Goal: Task Accomplishment & Management: Use online tool/utility

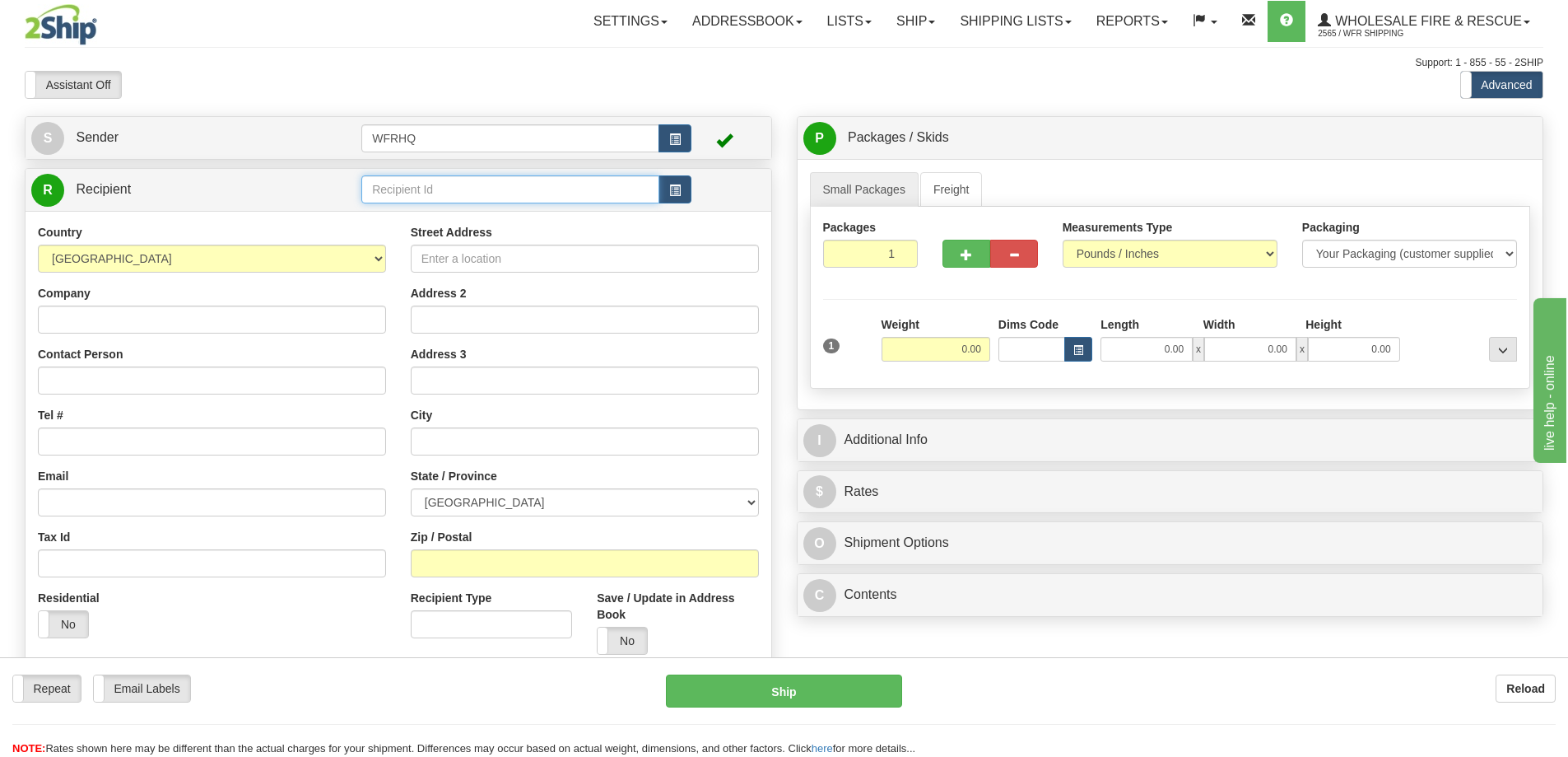
click at [400, 183] on input "text" at bounding box center [510, 189] width 298 height 28
type input "SADD7275"
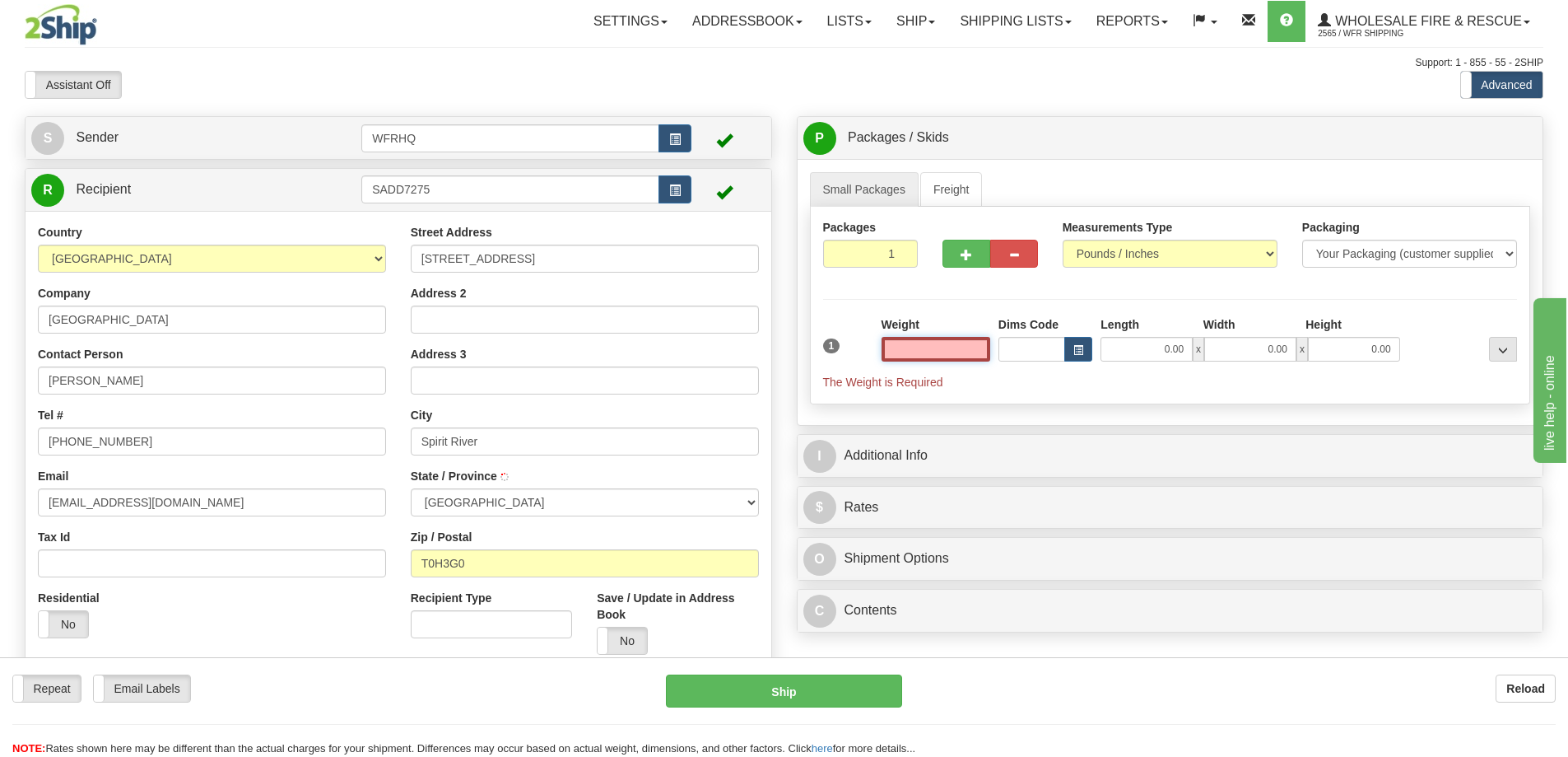
type input "SPIRIT RIVER"
click at [907, 344] on input "text" at bounding box center [935, 349] width 109 height 25
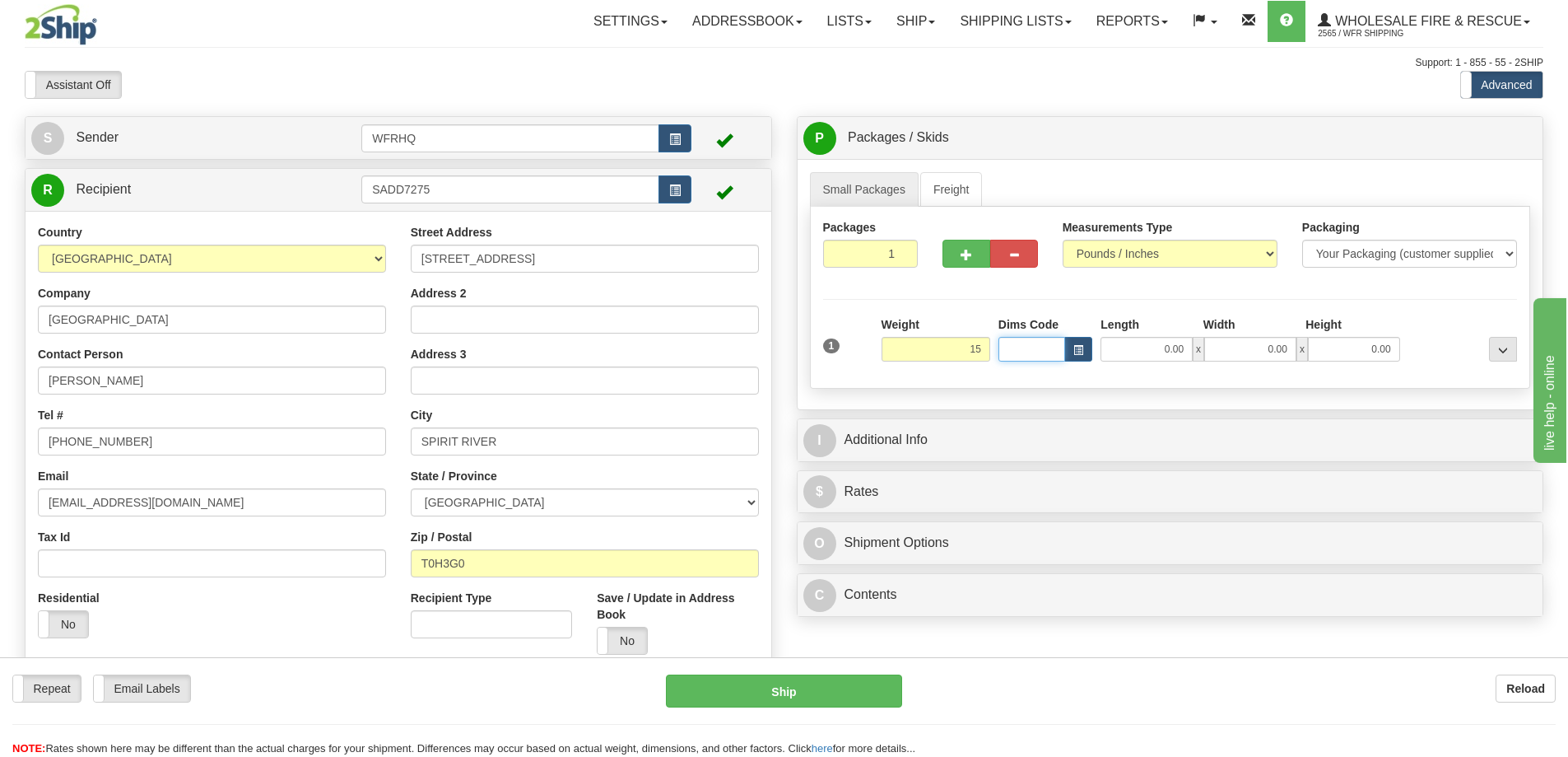
type input "15.00"
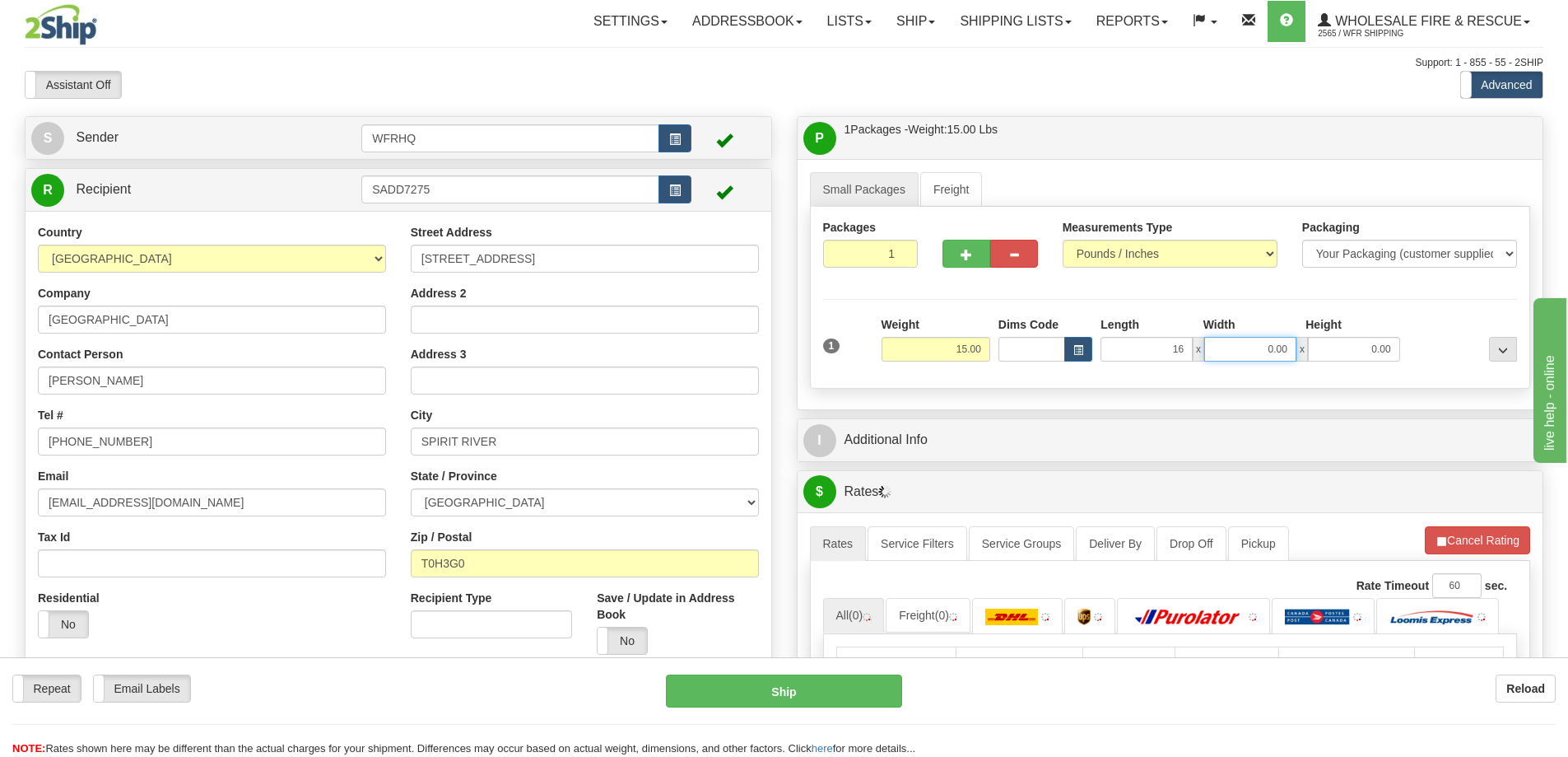
type input "16.00"
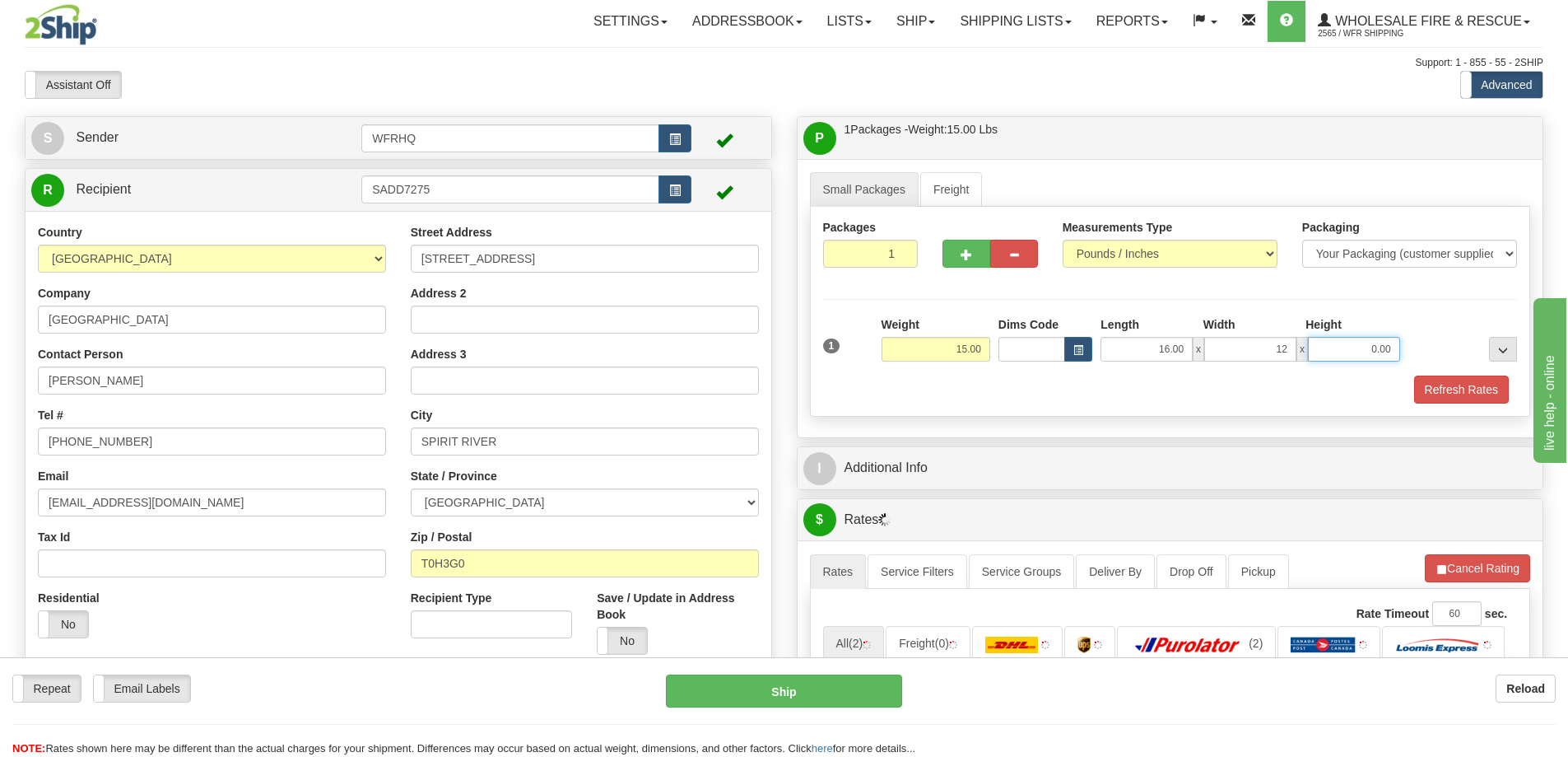
type input "12.00"
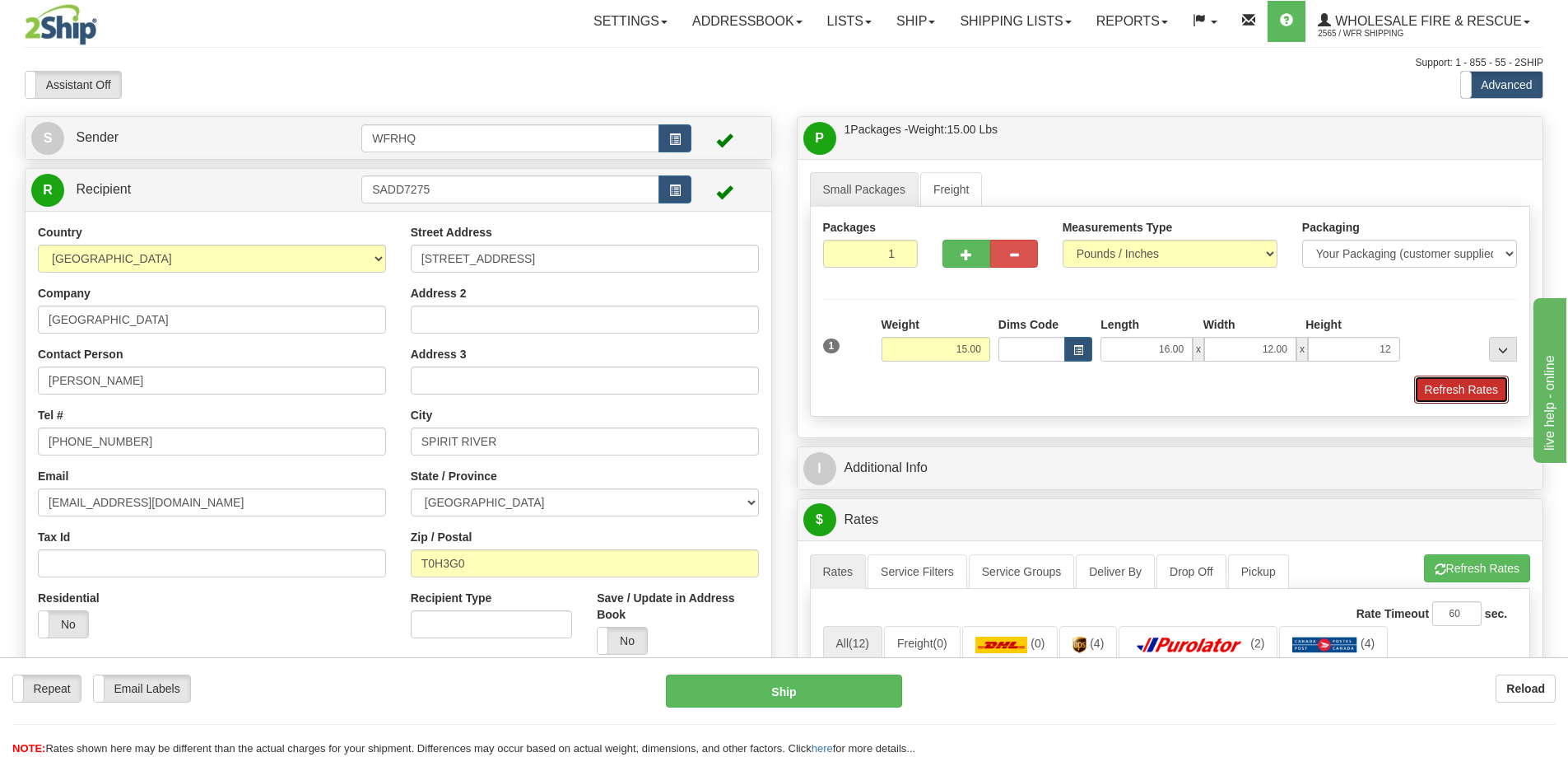
type input "12.00"
drag, startPoint x: 65, startPoint y: 4, endPoint x: 1449, endPoint y: 396, distance: 1438.4
click at [1449, 396] on button "Refresh Rates" at bounding box center [1461, 389] width 94 height 28
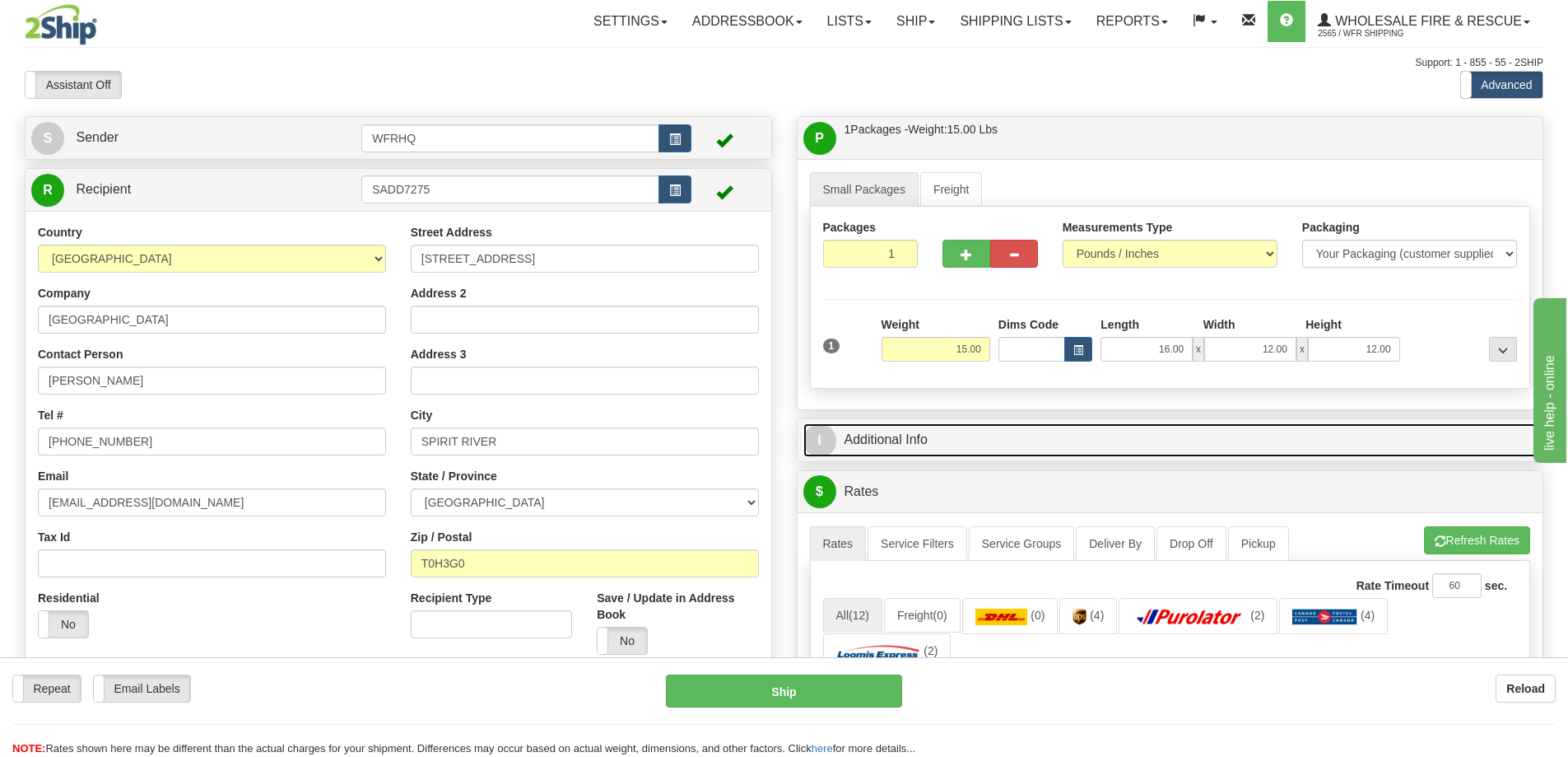
click at [1033, 451] on link "I Additional Info" at bounding box center [1171, 440] width 734 height 34
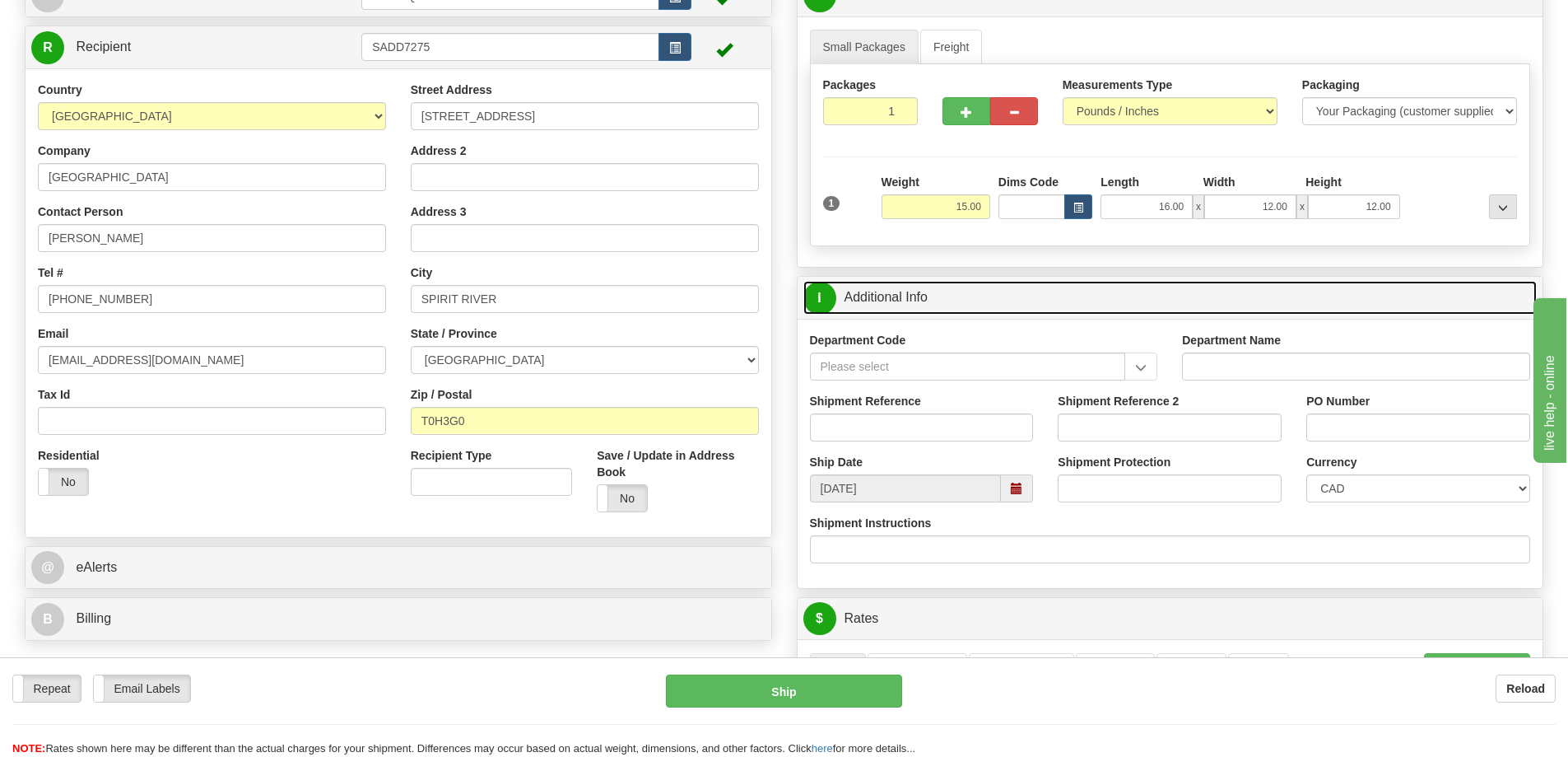
scroll to position [164, 0]
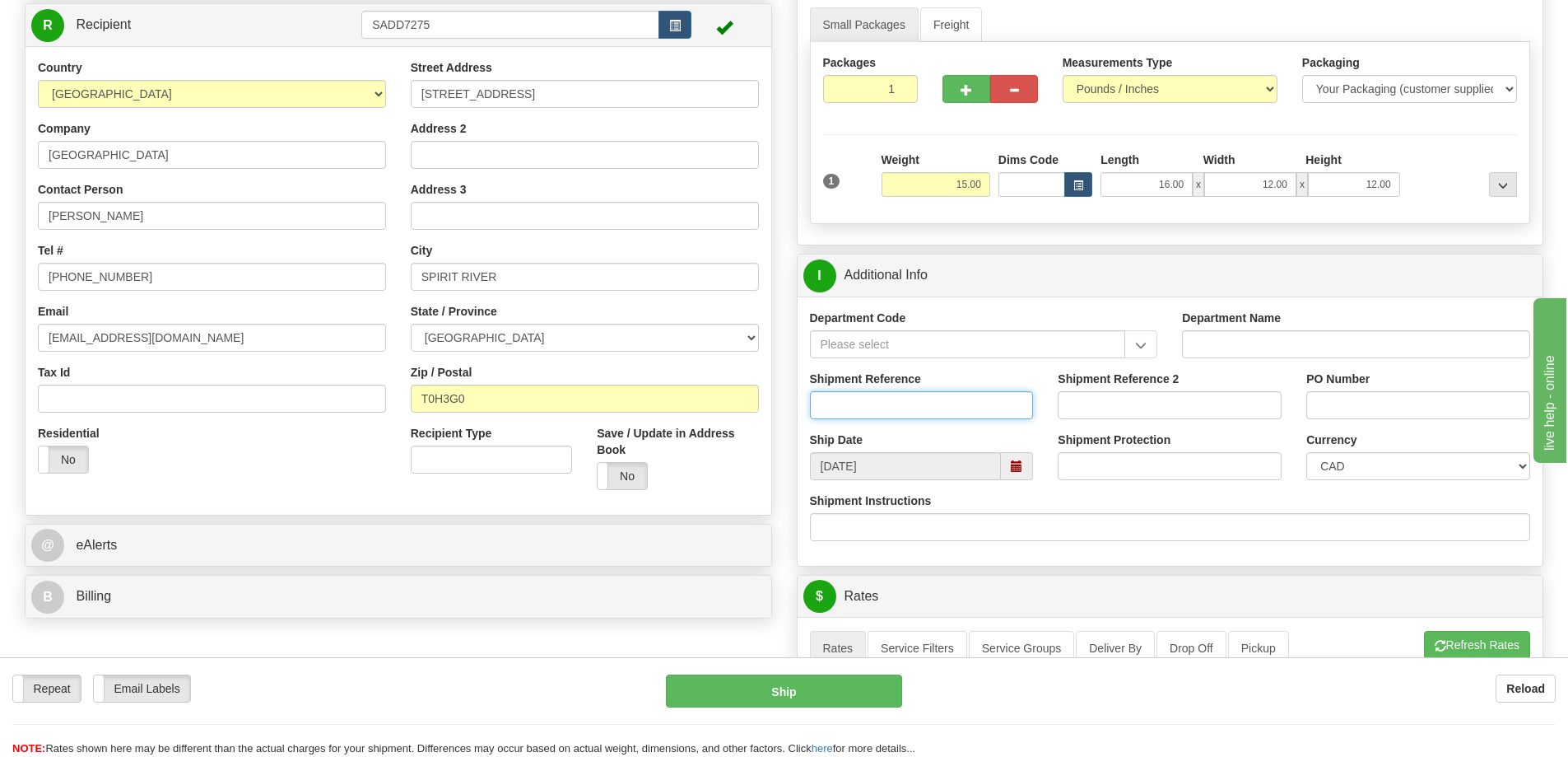
click at [891, 412] on input "Shipment Reference" at bounding box center [921, 405] width 224 height 28
type input "S45354-30176"
type input "BLU-06-2025"
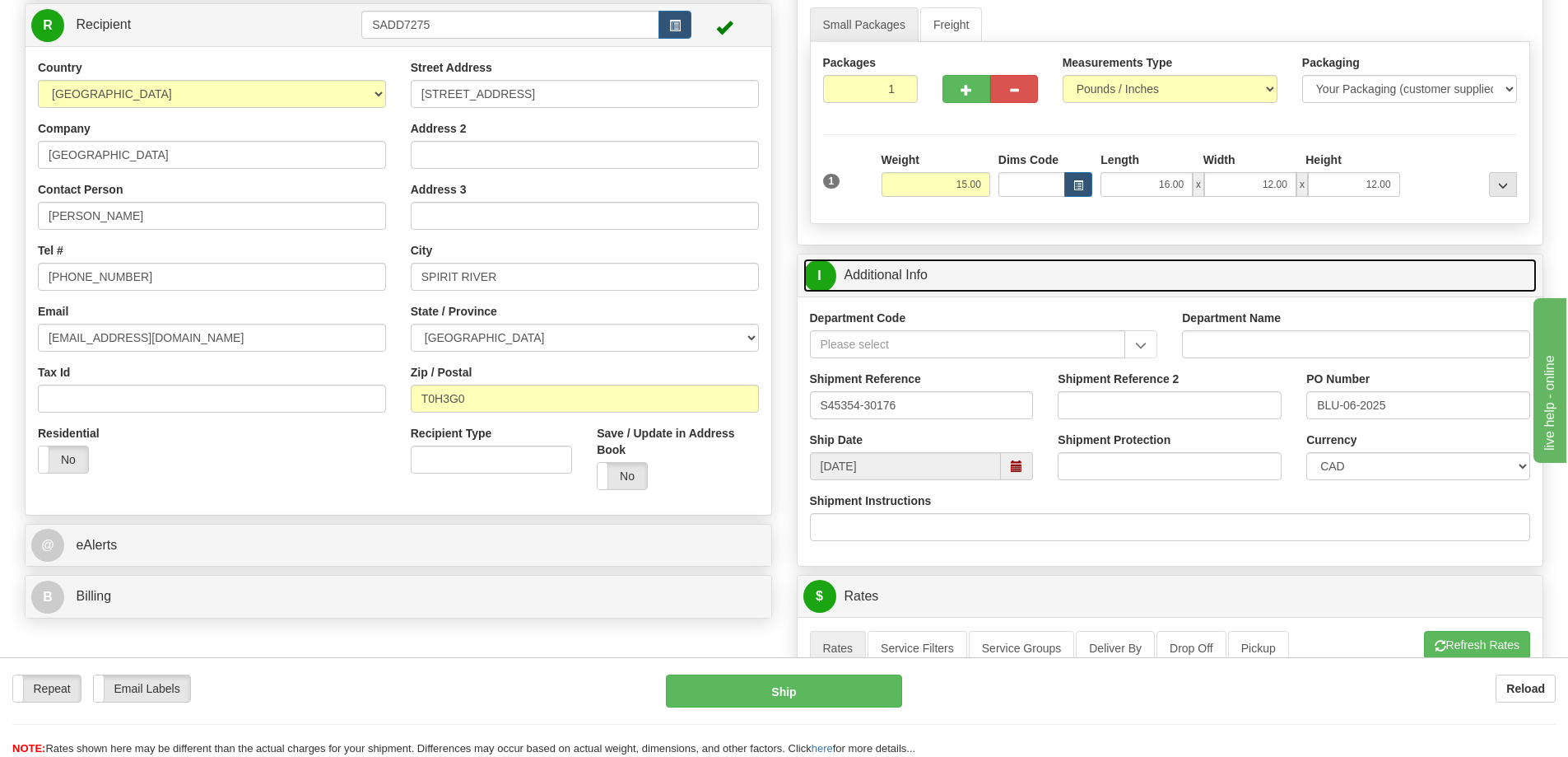
click at [1007, 269] on link "I Additional Info" at bounding box center [1171, 275] width 734 height 34
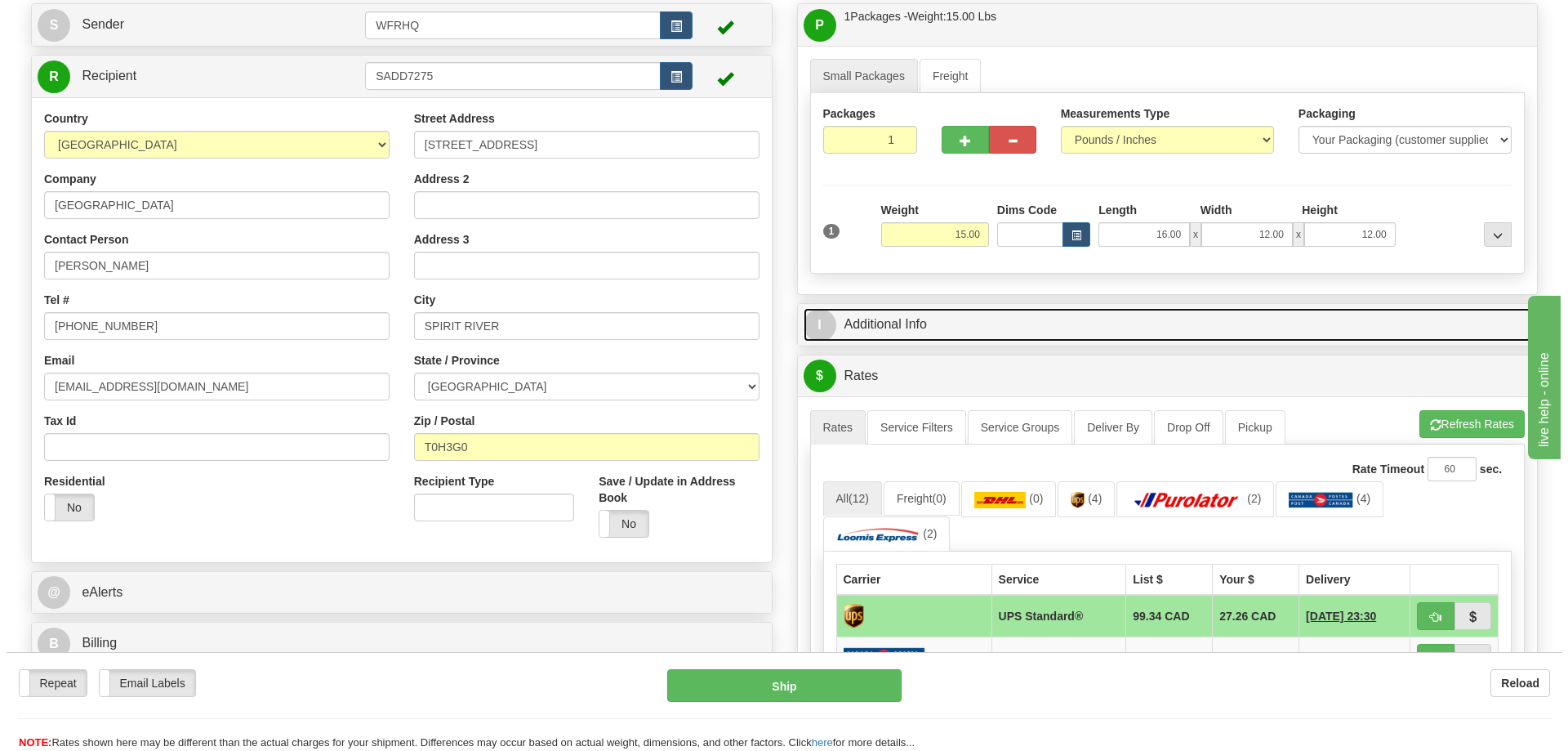
scroll to position [0, 0]
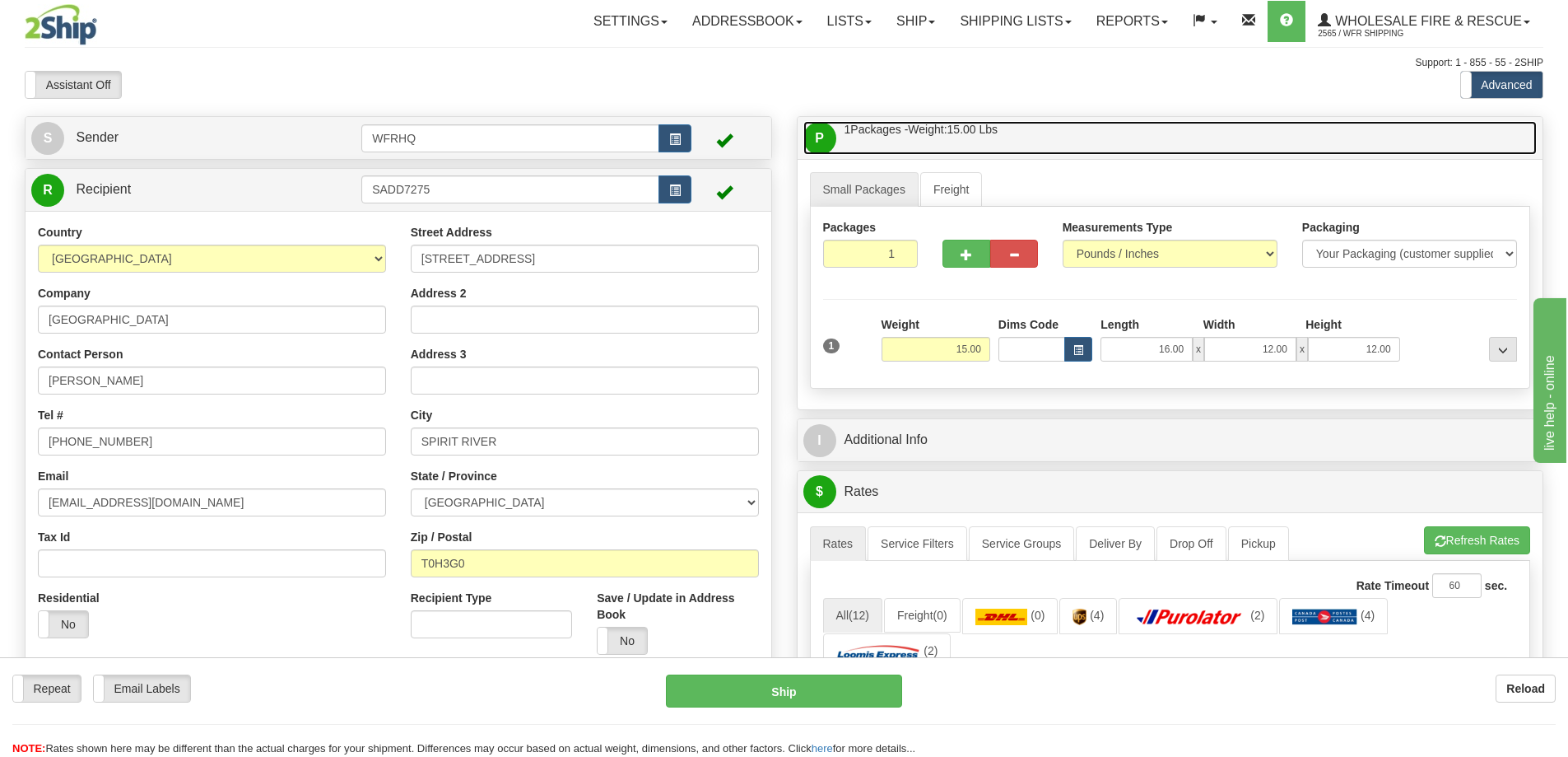
click at [1054, 138] on link "P Packages / Skids 1 Packages - Weight: 15.00 Lbs 1 Skids - Weight: NaN Lbs" at bounding box center [1171, 138] width 734 height 34
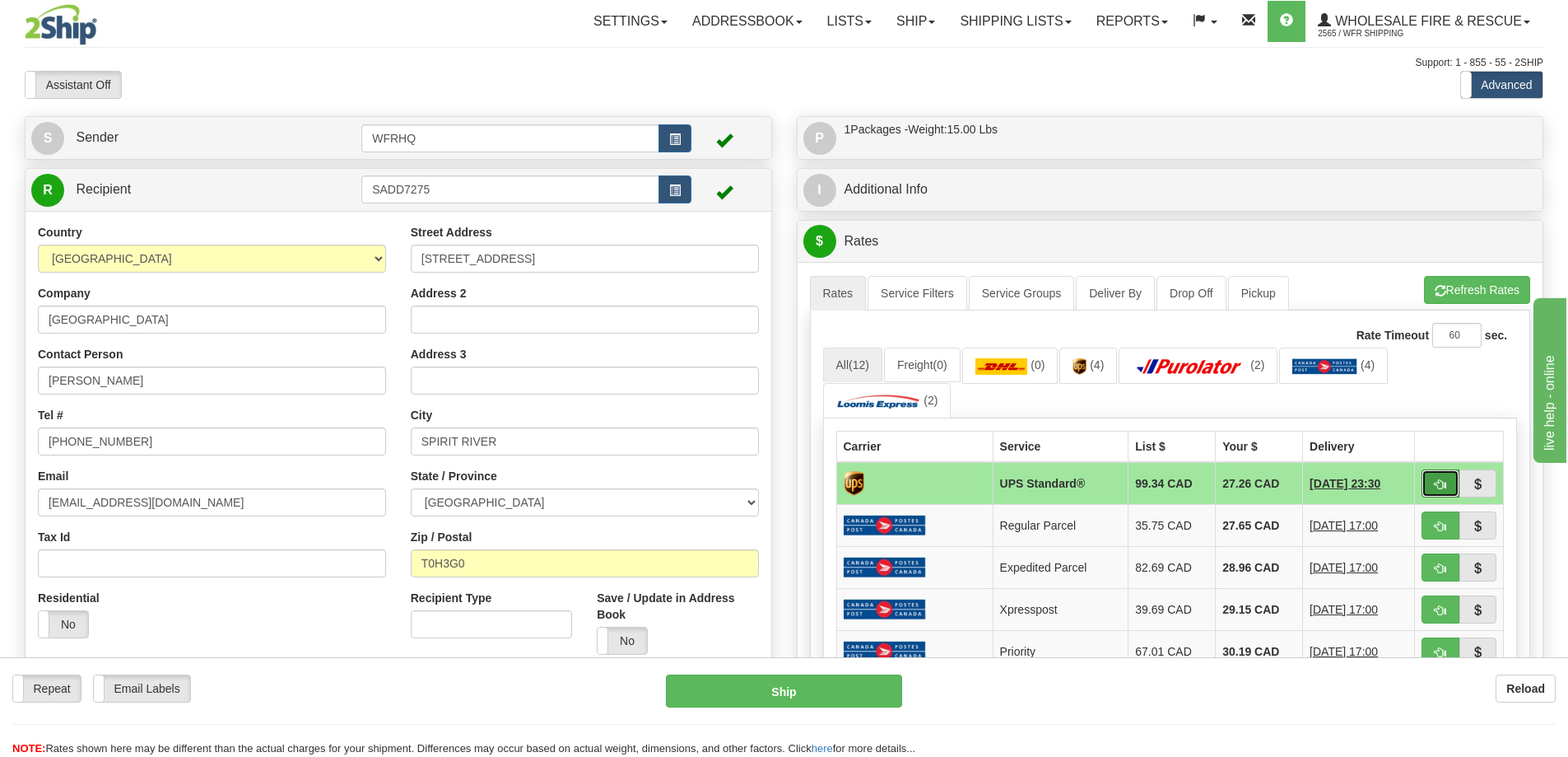
click at [1435, 484] on span "button" at bounding box center [1440, 484] width 12 height 11
type input "11"
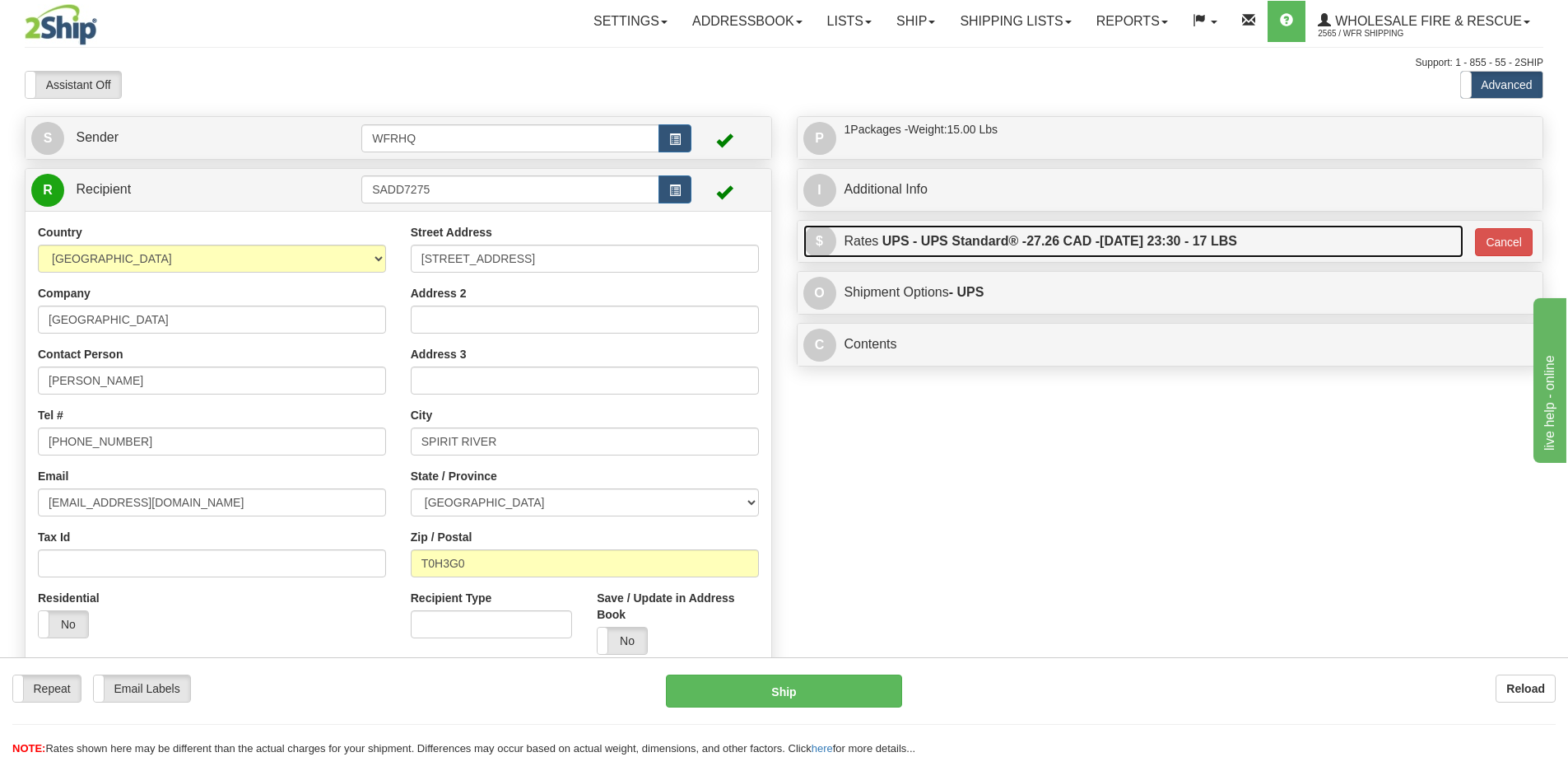
click at [1061, 246] on span "27.26 CAD -" at bounding box center [1063, 240] width 73 height 14
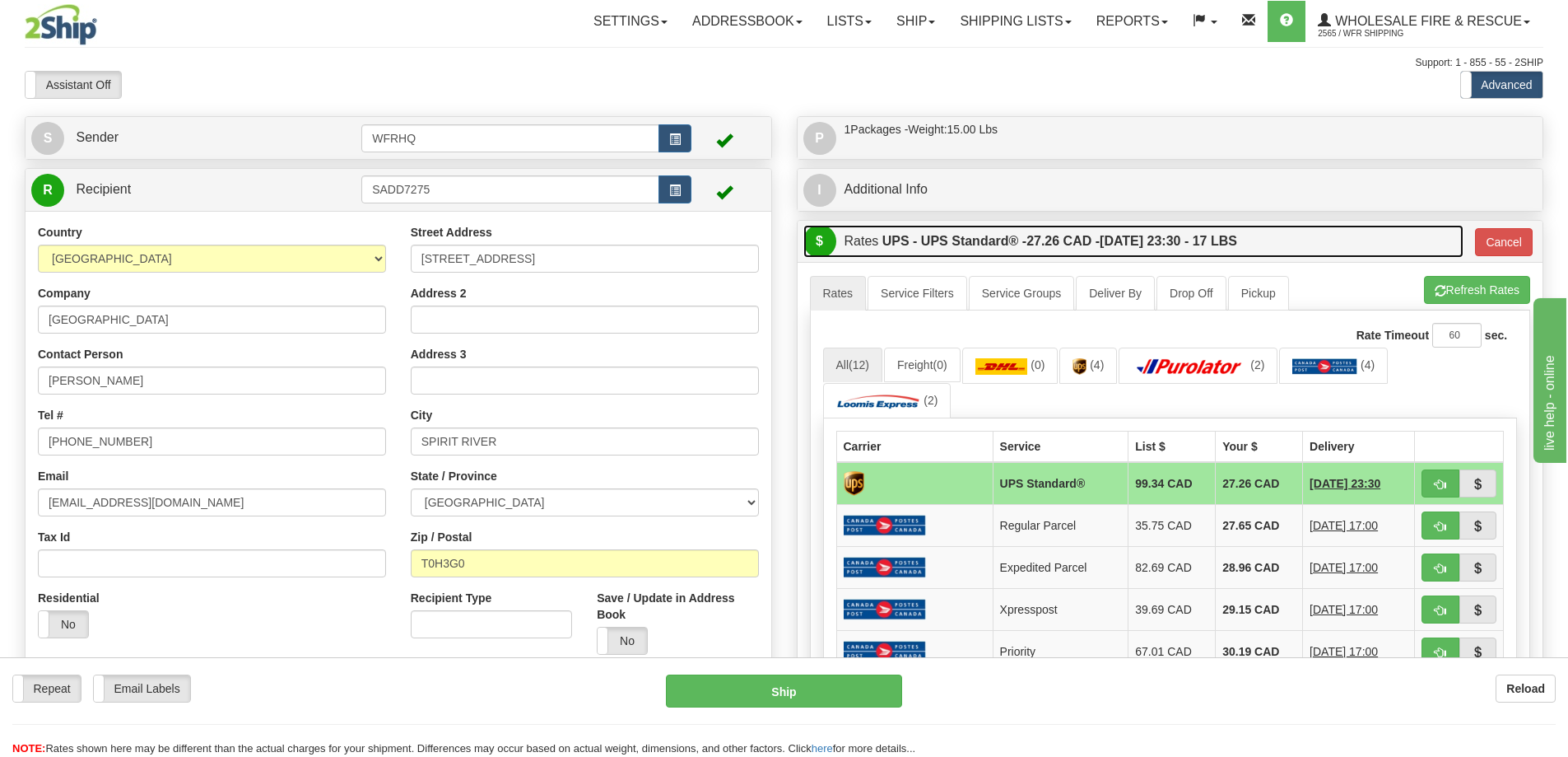
click at [1059, 249] on label "UPS - UPS Standard® - 27.26 CAD - [DATE] 23:30 - 17 LBS" at bounding box center [1059, 241] width 355 height 33
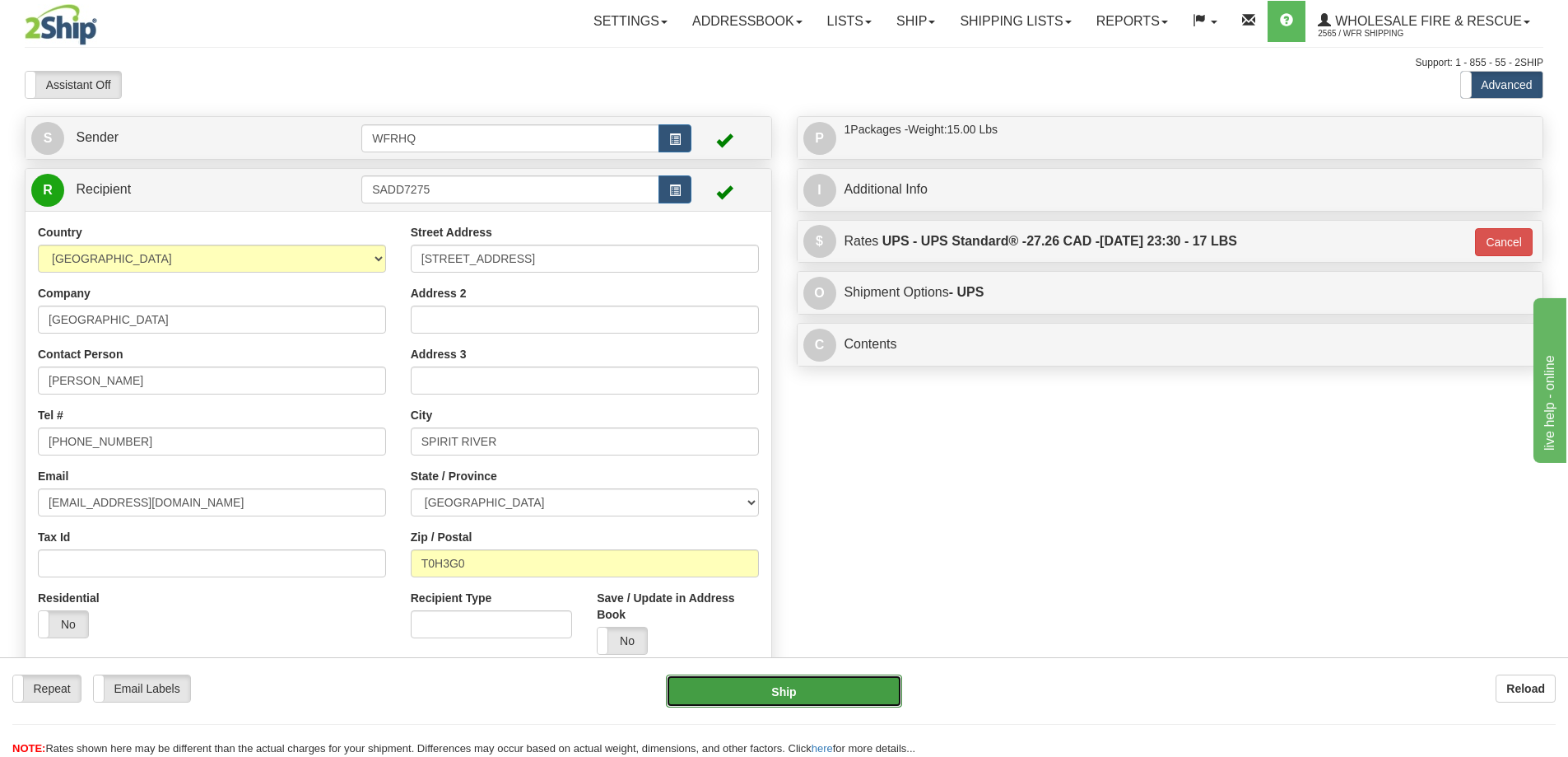
click at [740, 700] on button "Ship" at bounding box center [784, 691] width 236 height 33
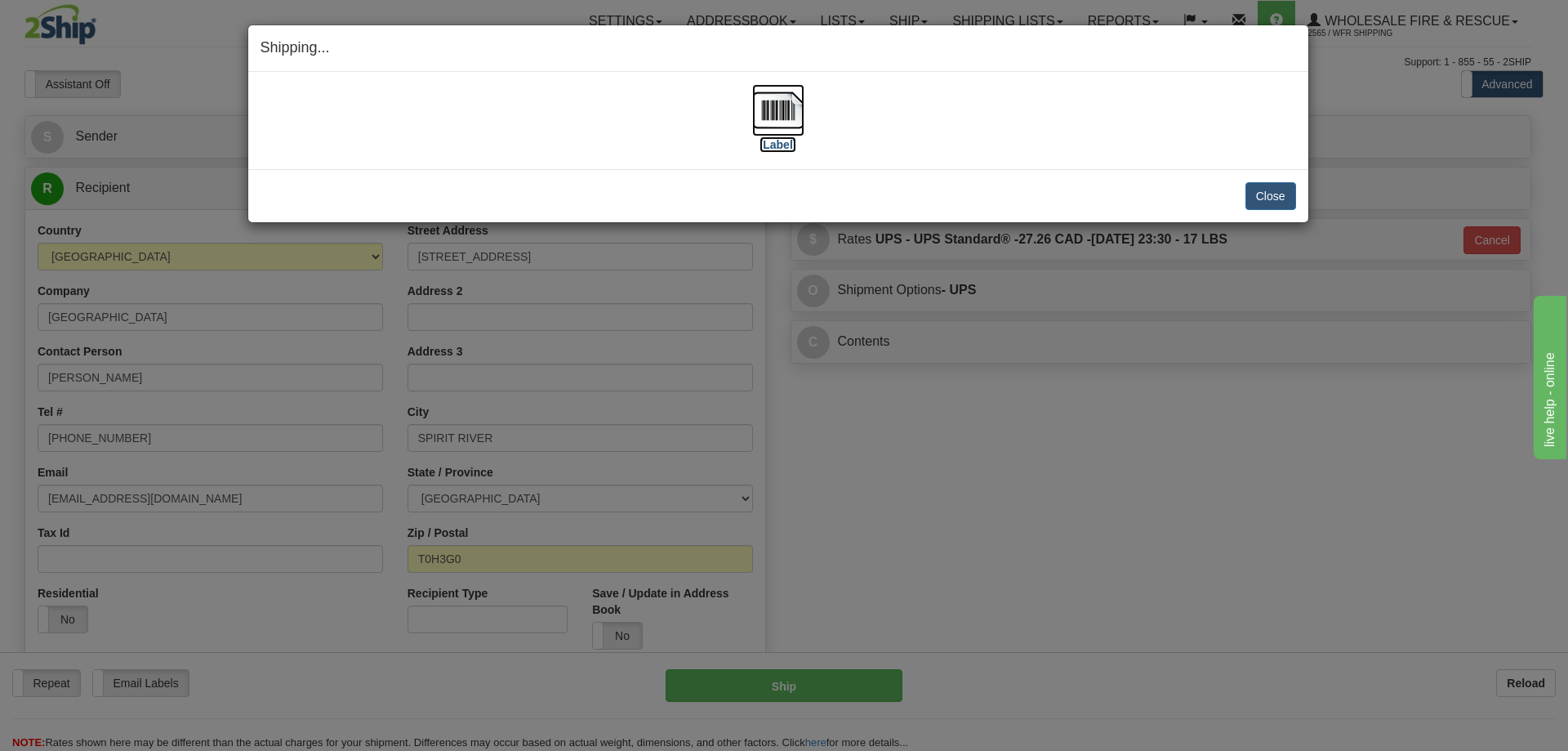
click at [768, 103] on img at bounding box center [778, 110] width 52 height 52
click at [1247, 200] on button "Close" at bounding box center [1270, 196] width 51 height 28
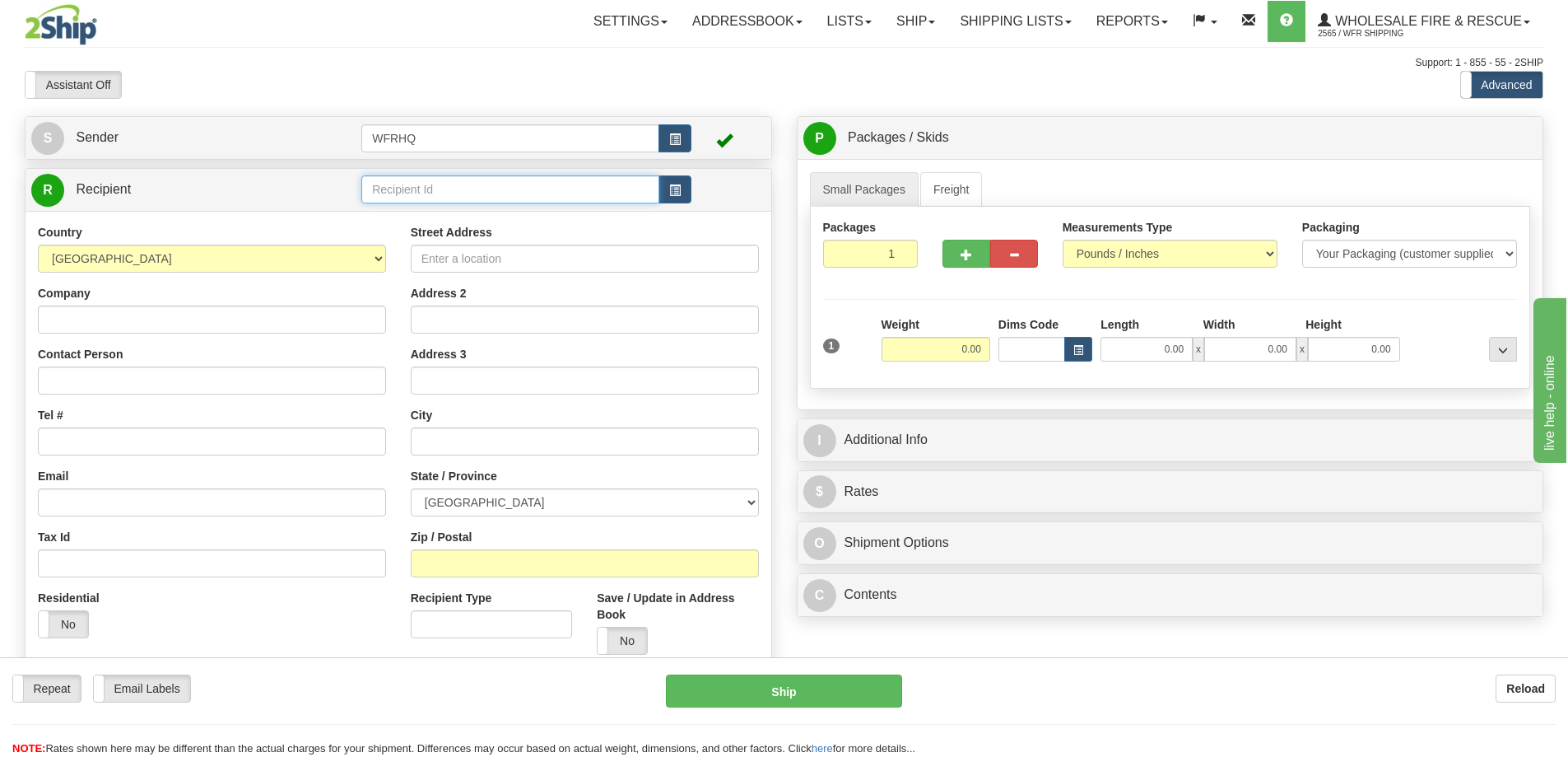
click at [390, 188] on input "text" at bounding box center [510, 189] width 298 height 28
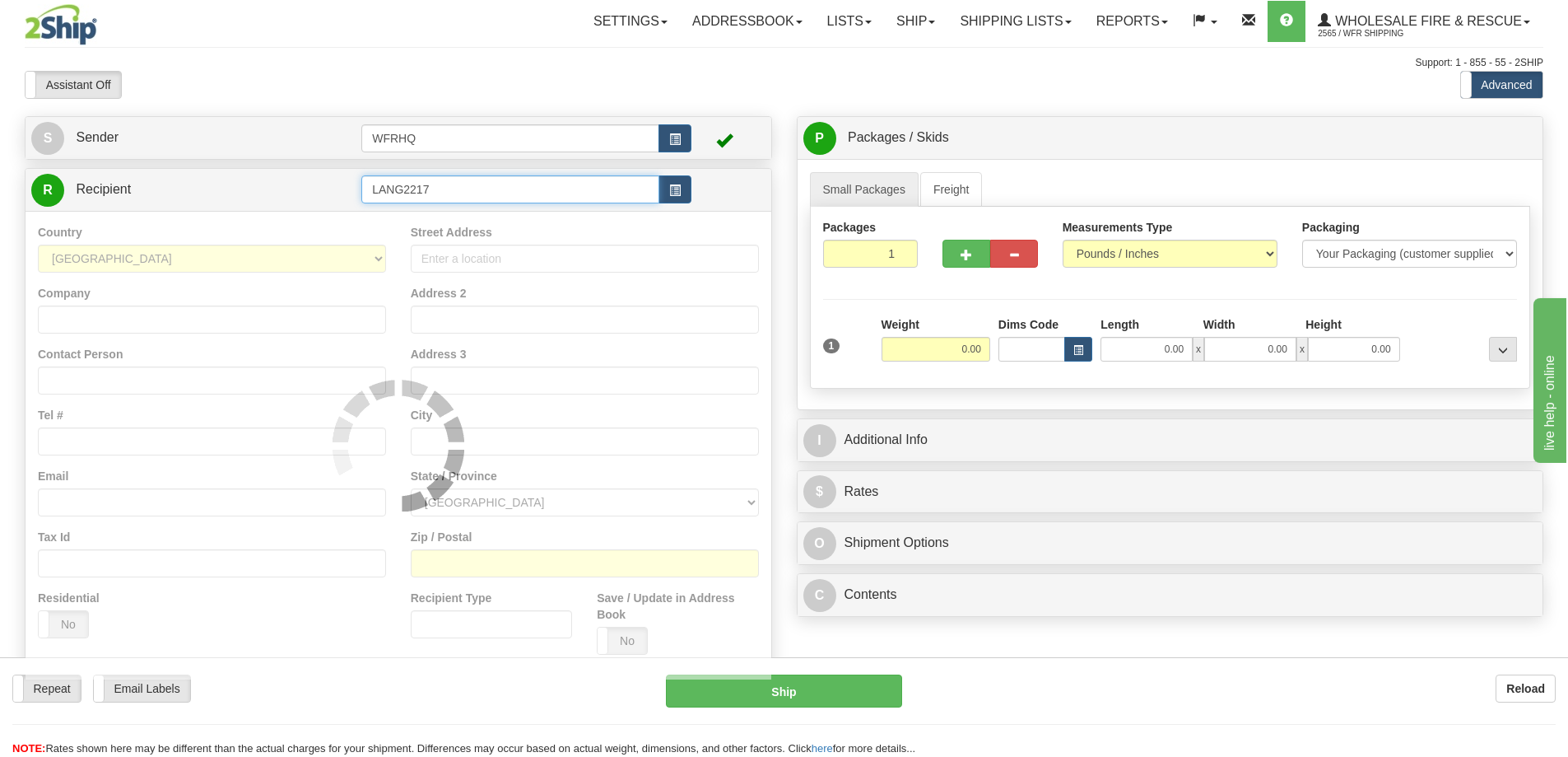
type input "LANG2217"
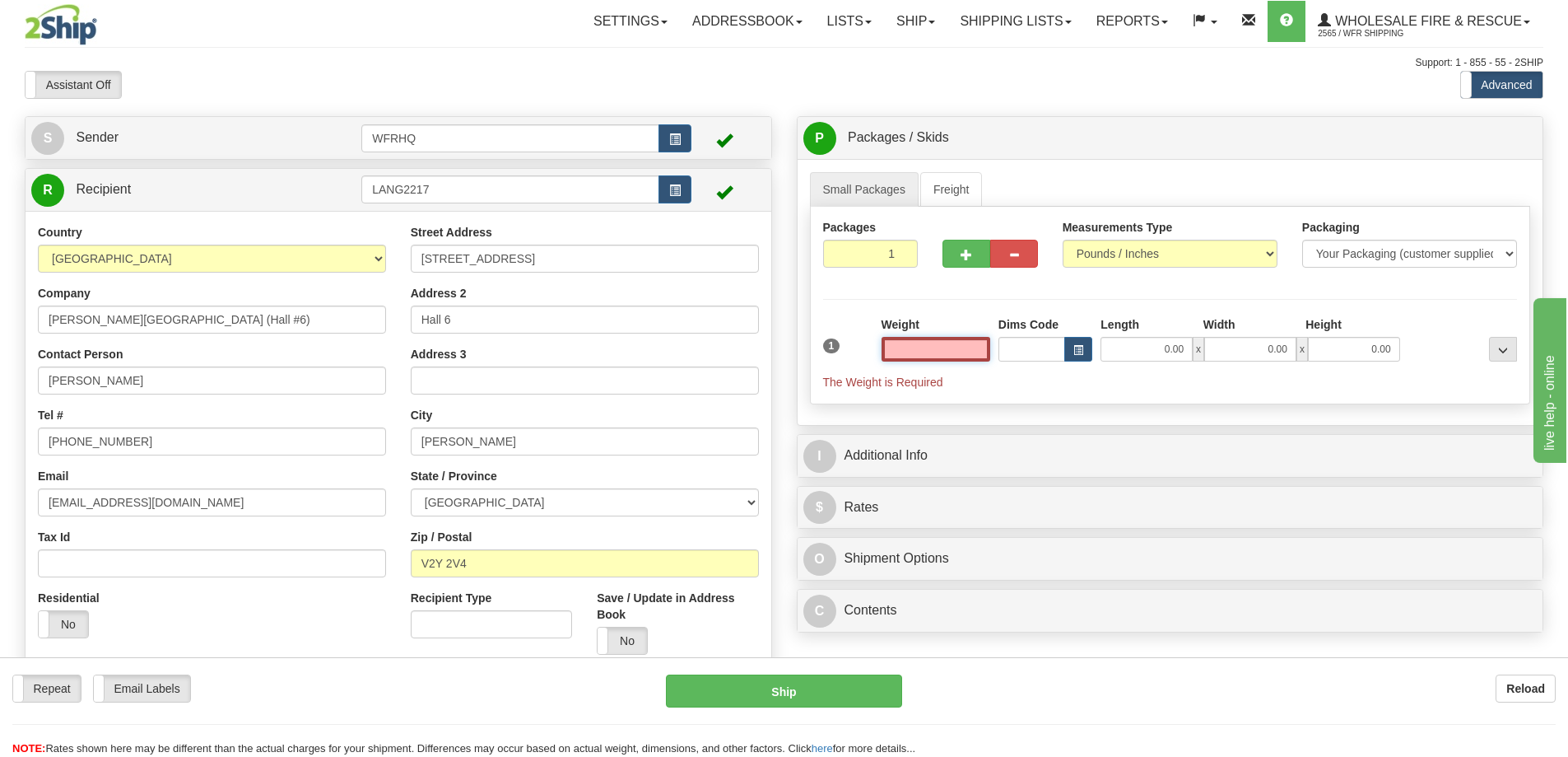
click at [947, 340] on input "text" at bounding box center [935, 349] width 109 height 25
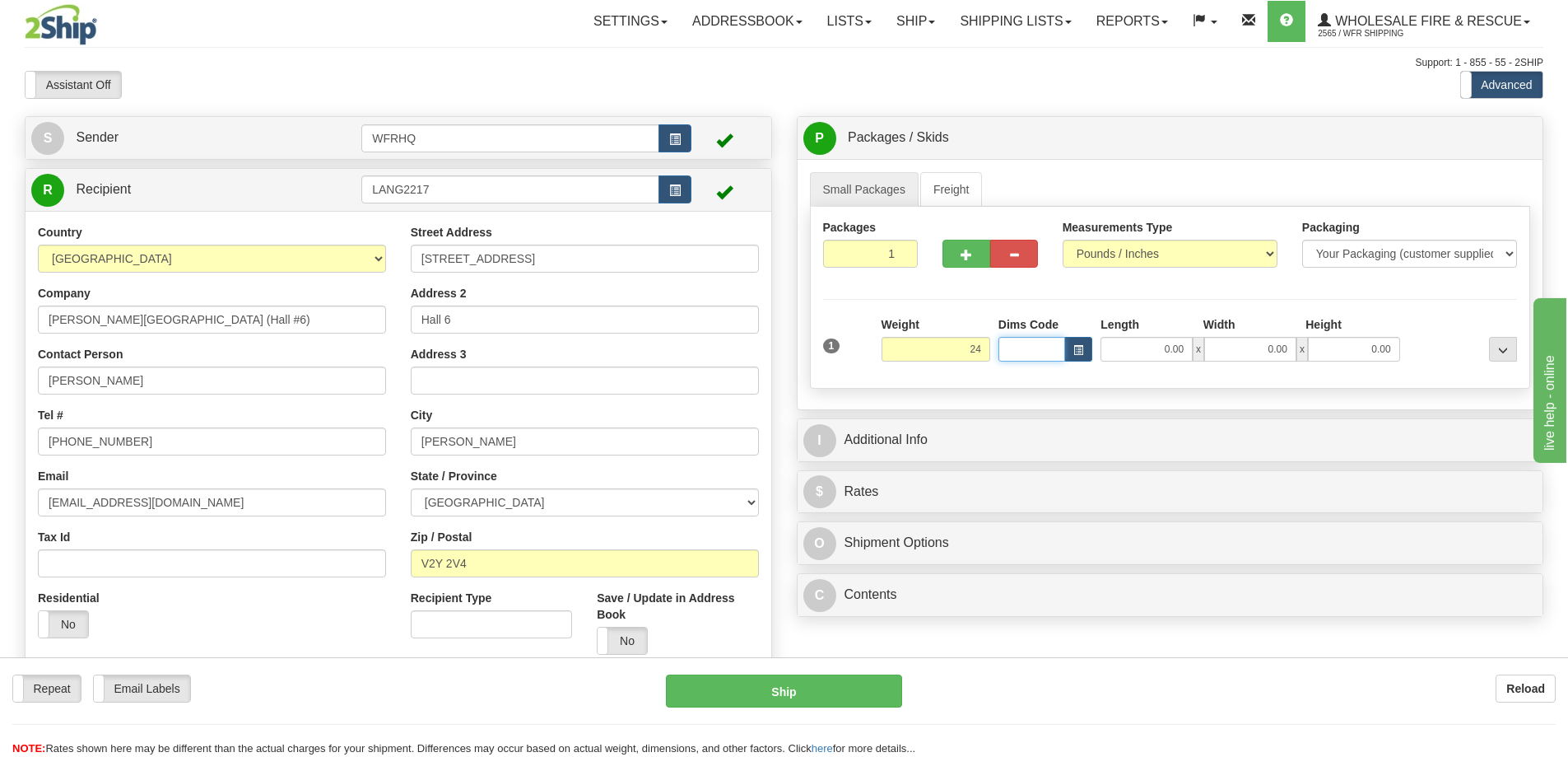
type input "24.00"
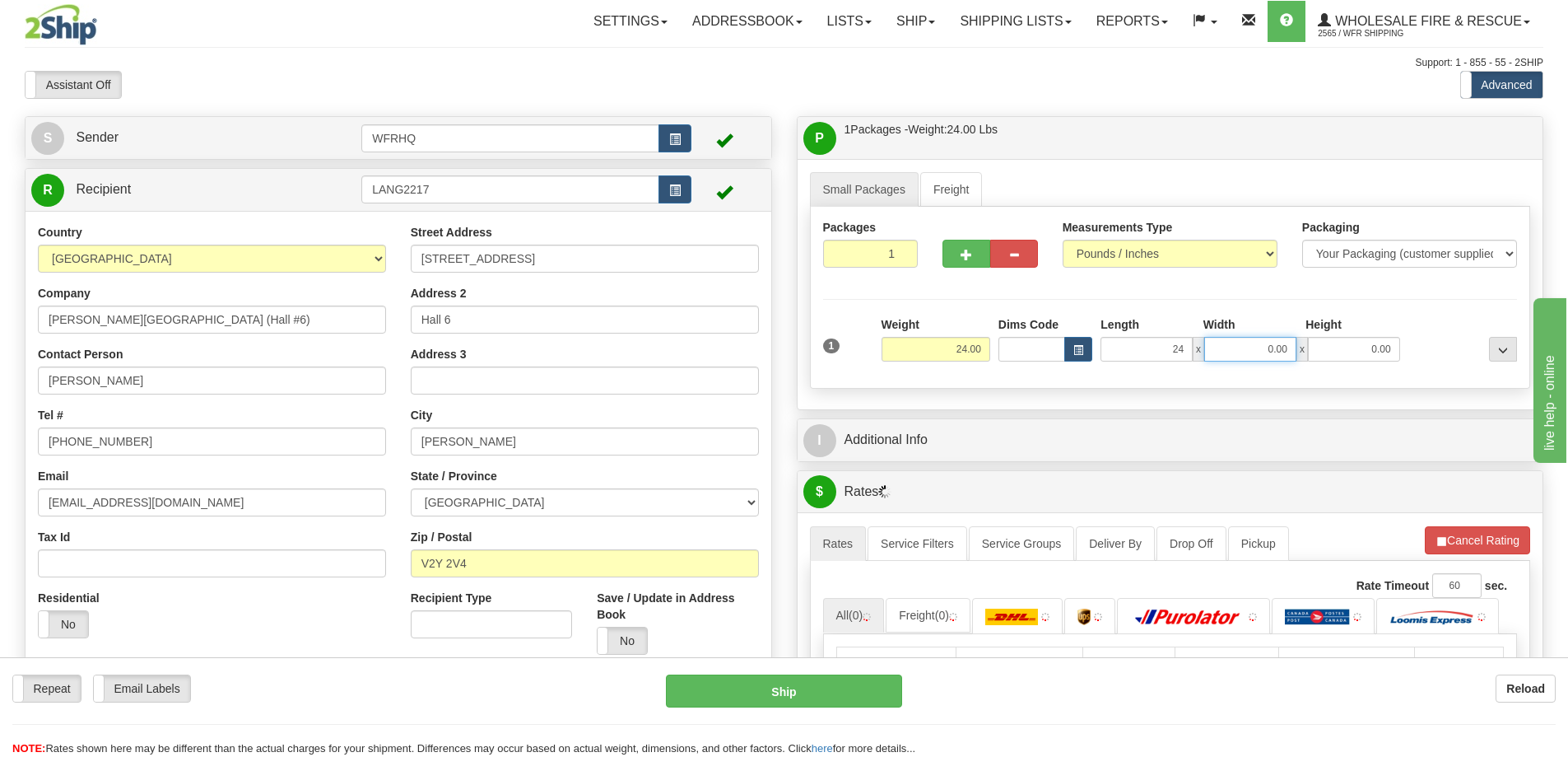
type input "24.00"
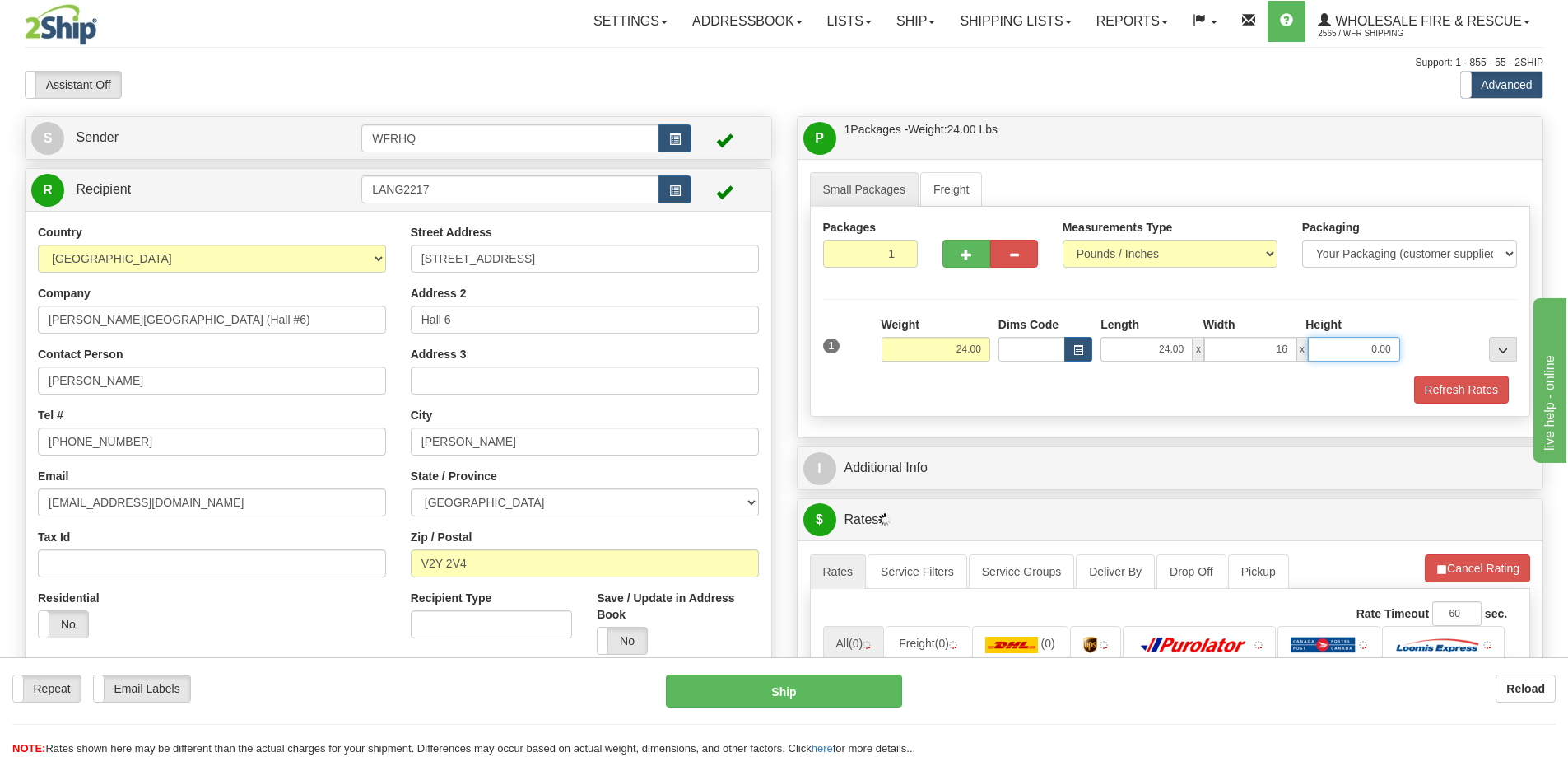
type input "16.00"
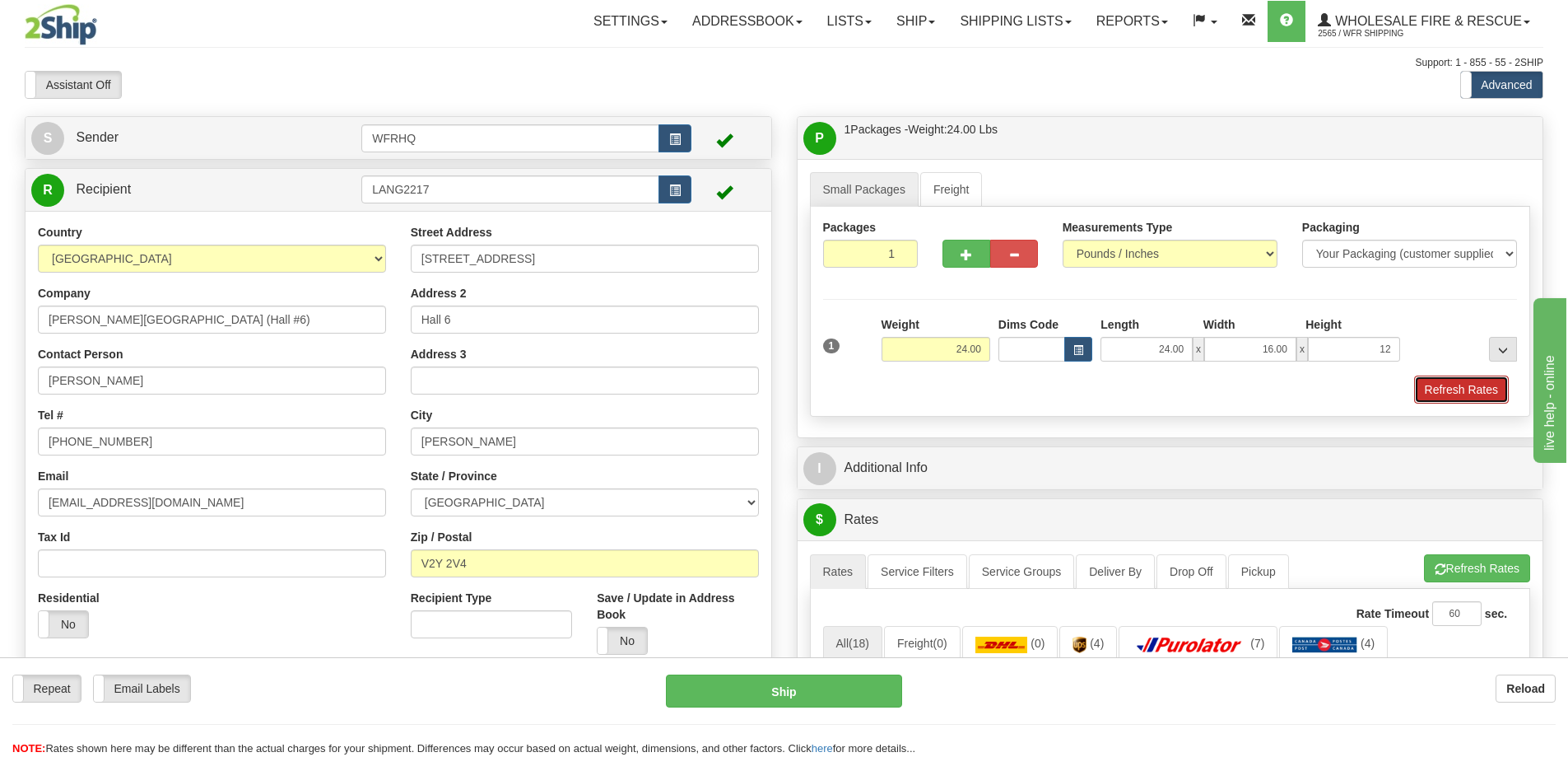
type input "12.00"
drag, startPoint x: 1481, startPoint y: 387, endPoint x: 1467, endPoint y: 390, distance: 14.3
click at [1481, 387] on button "Refresh Rates" at bounding box center [1461, 389] width 94 height 28
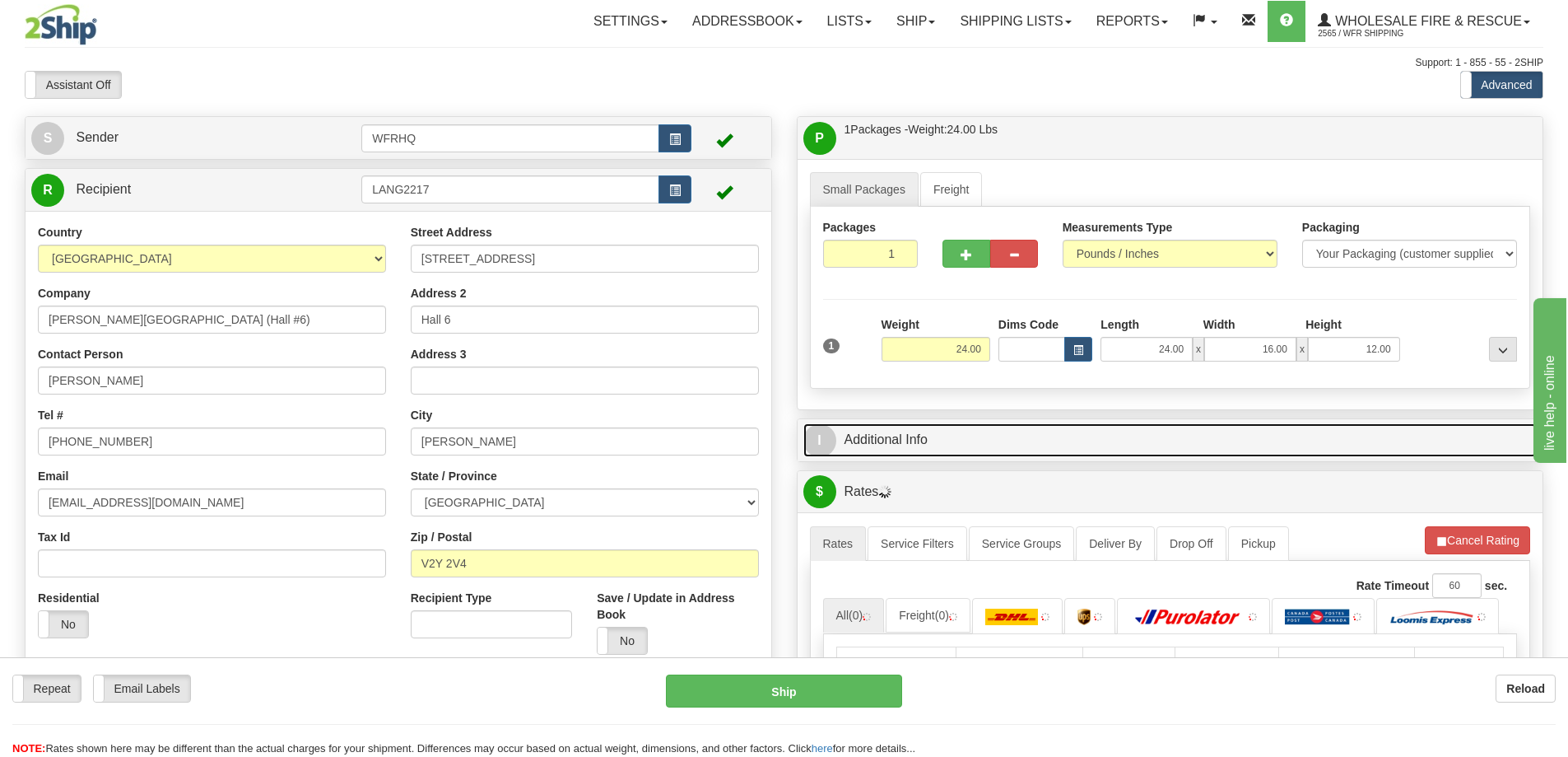
click at [1159, 443] on link "I Additional Info" at bounding box center [1171, 440] width 734 height 34
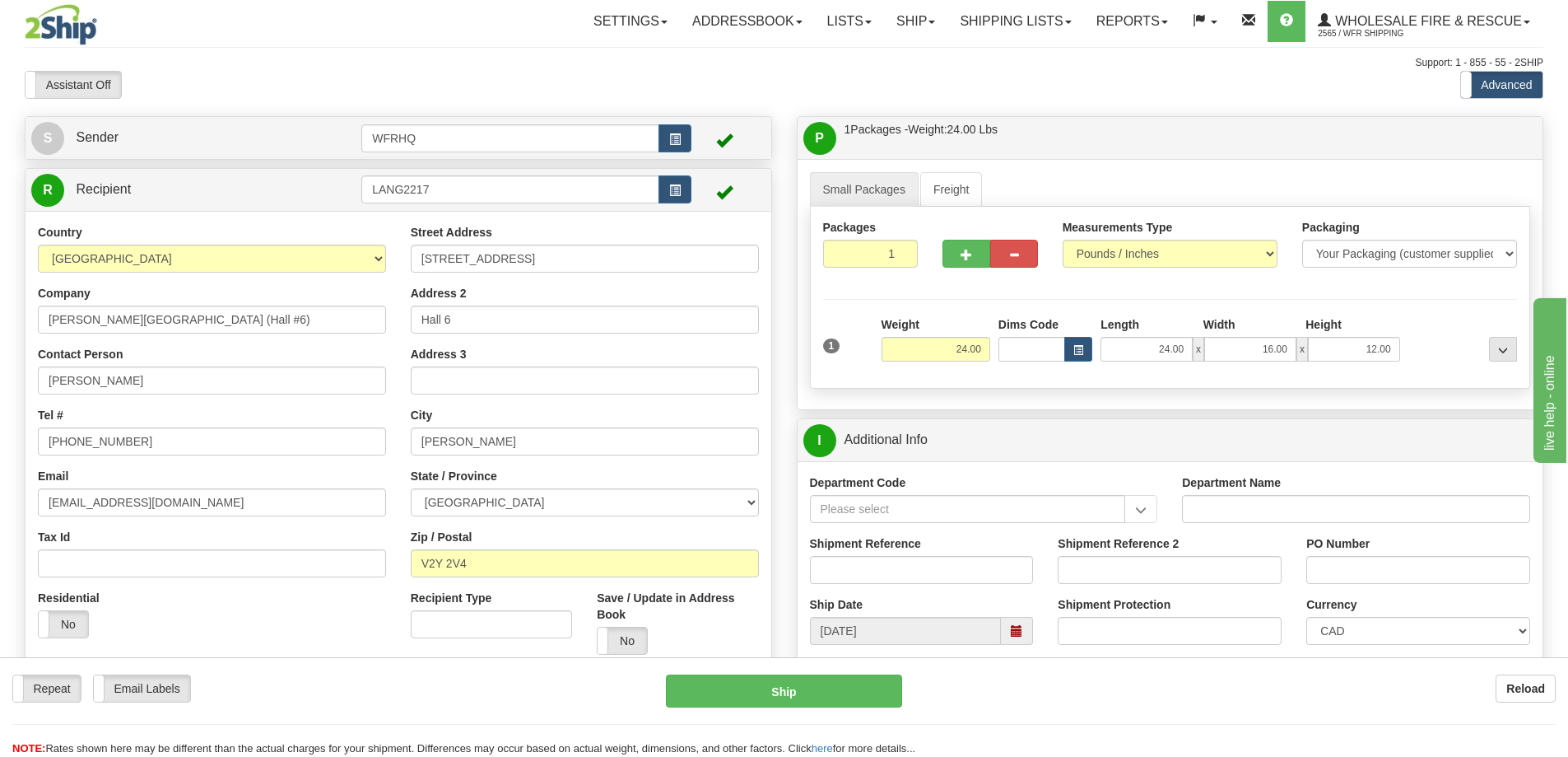
click at [885, 588] on div "Shipment Reference" at bounding box center [922, 565] width 249 height 61
click at [899, 573] on input "Shipment Reference" at bounding box center [921, 569] width 224 height 28
type input "S47011-31081"
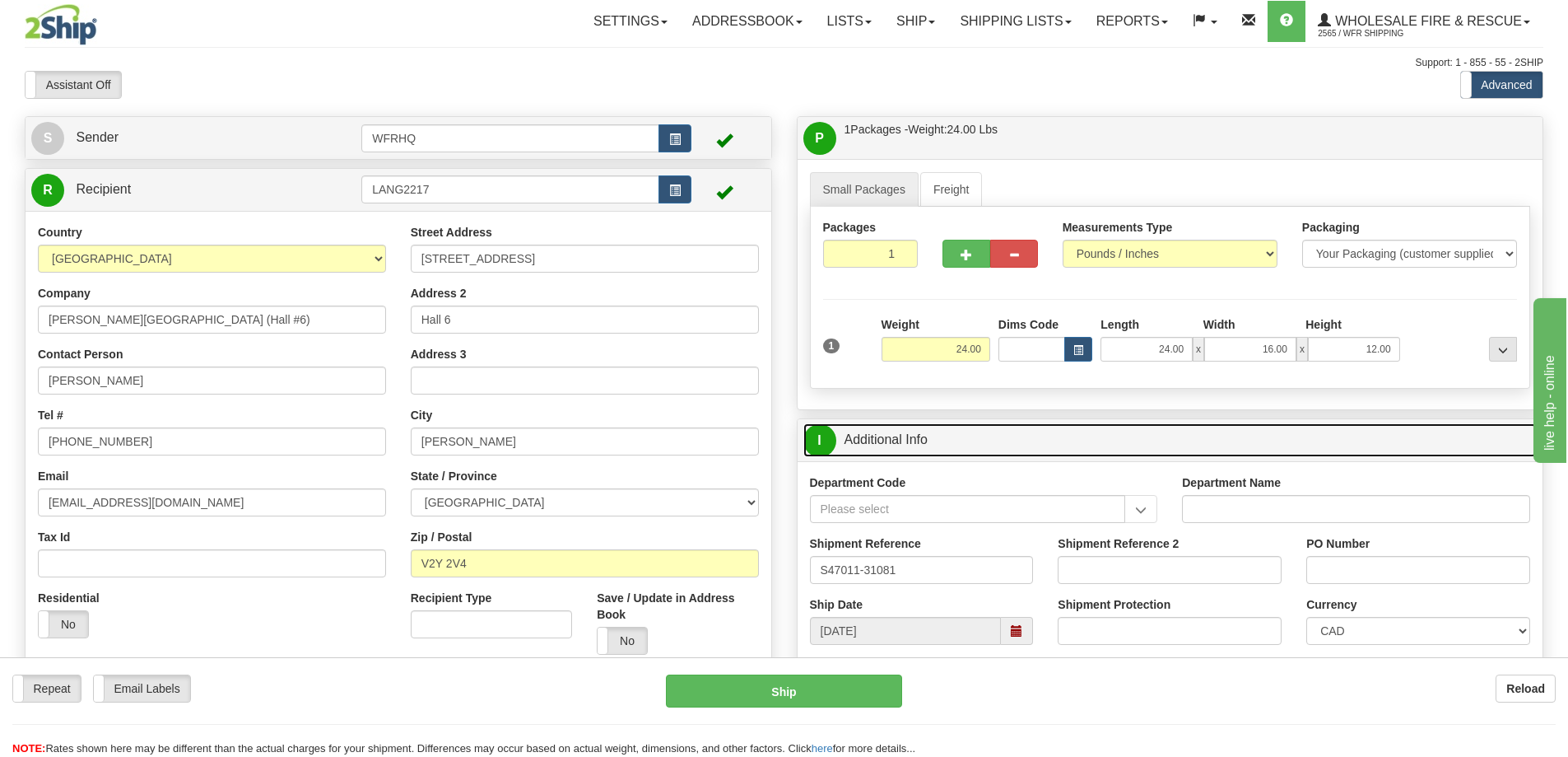
click at [979, 452] on link "I Additional Info" at bounding box center [1171, 440] width 734 height 34
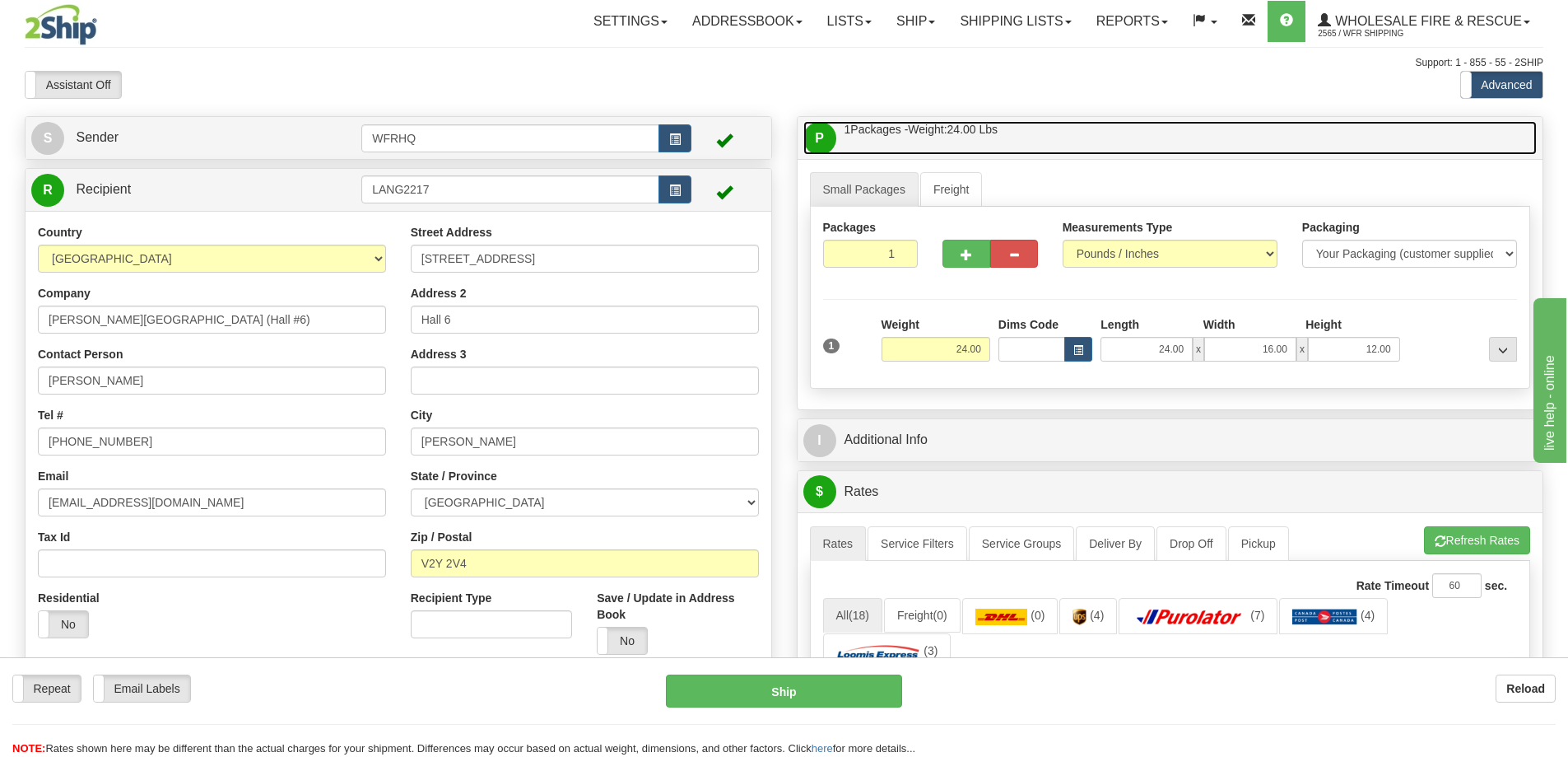
click at [1028, 152] on link "P Packages / Skids 1 Packages - Weight: 24.00 Lbs 1 Skids - Weight: NaN Lbs" at bounding box center [1171, 138] width 734 height 34
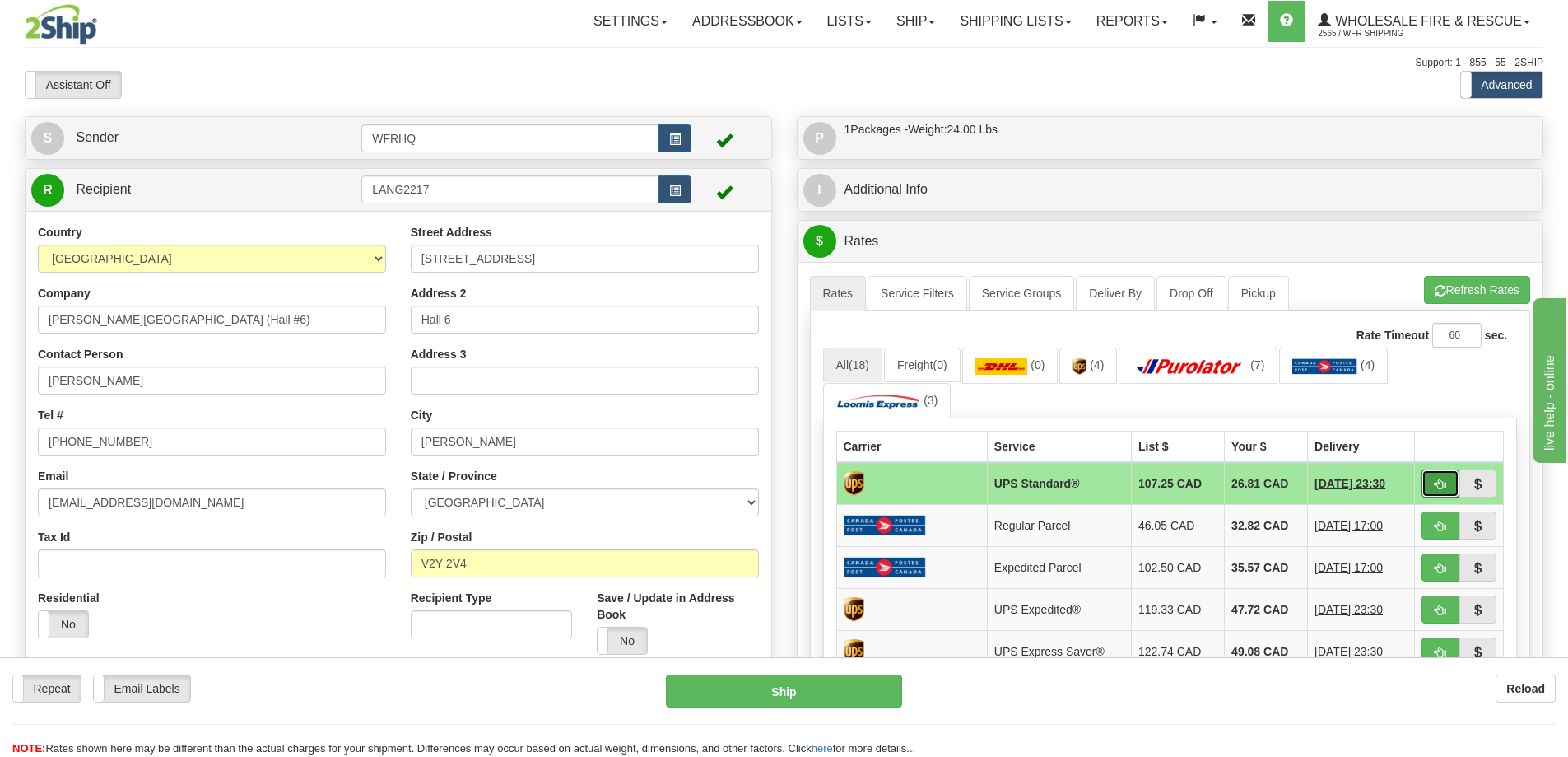
click at [1438, 492] on button "button" at bounding box center [1440, 483] width 37 height 28
type input "11"
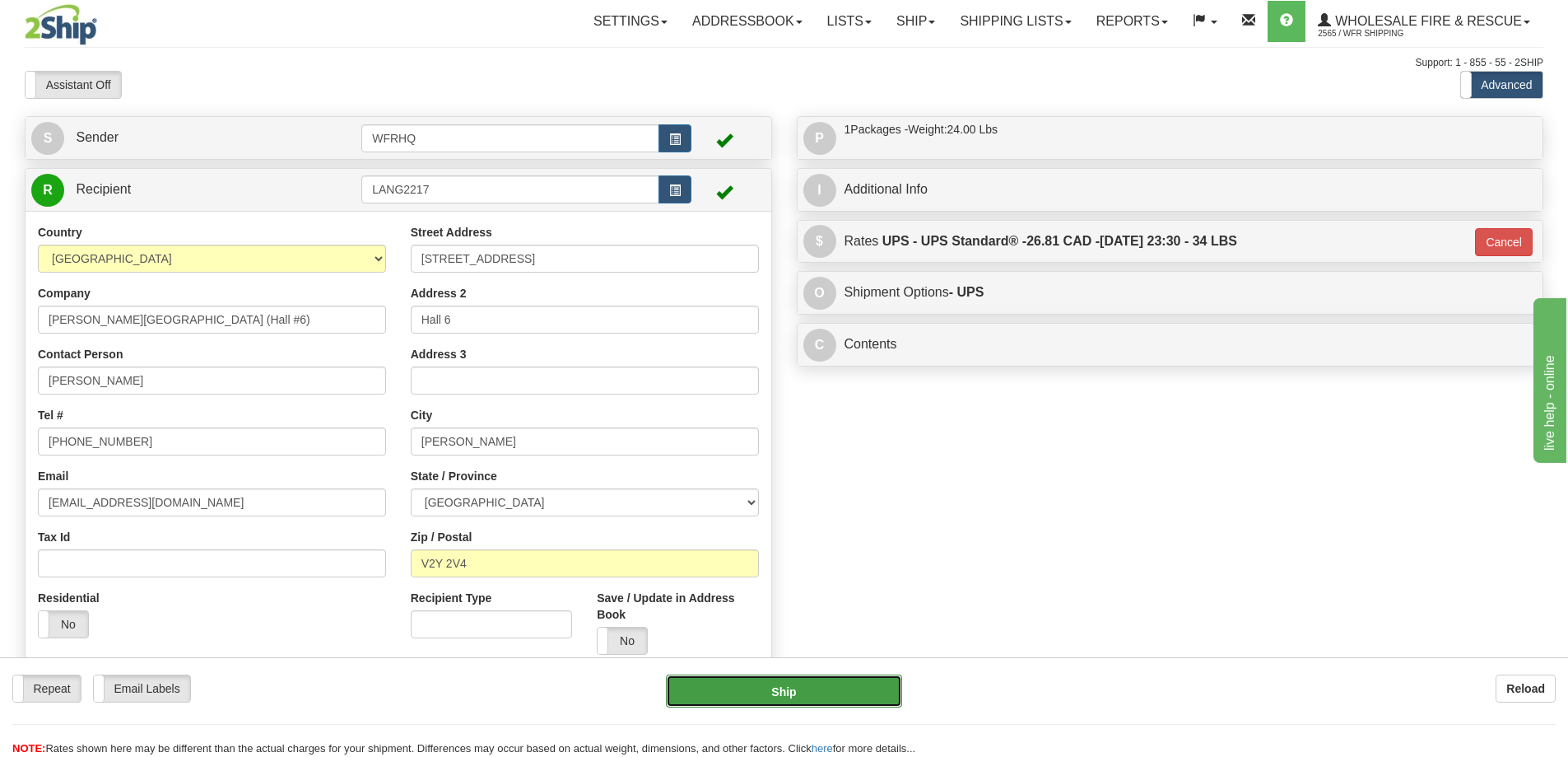
click at [816, 699] on button "Ship" at bounding box center [784, 691] width 236 height 33
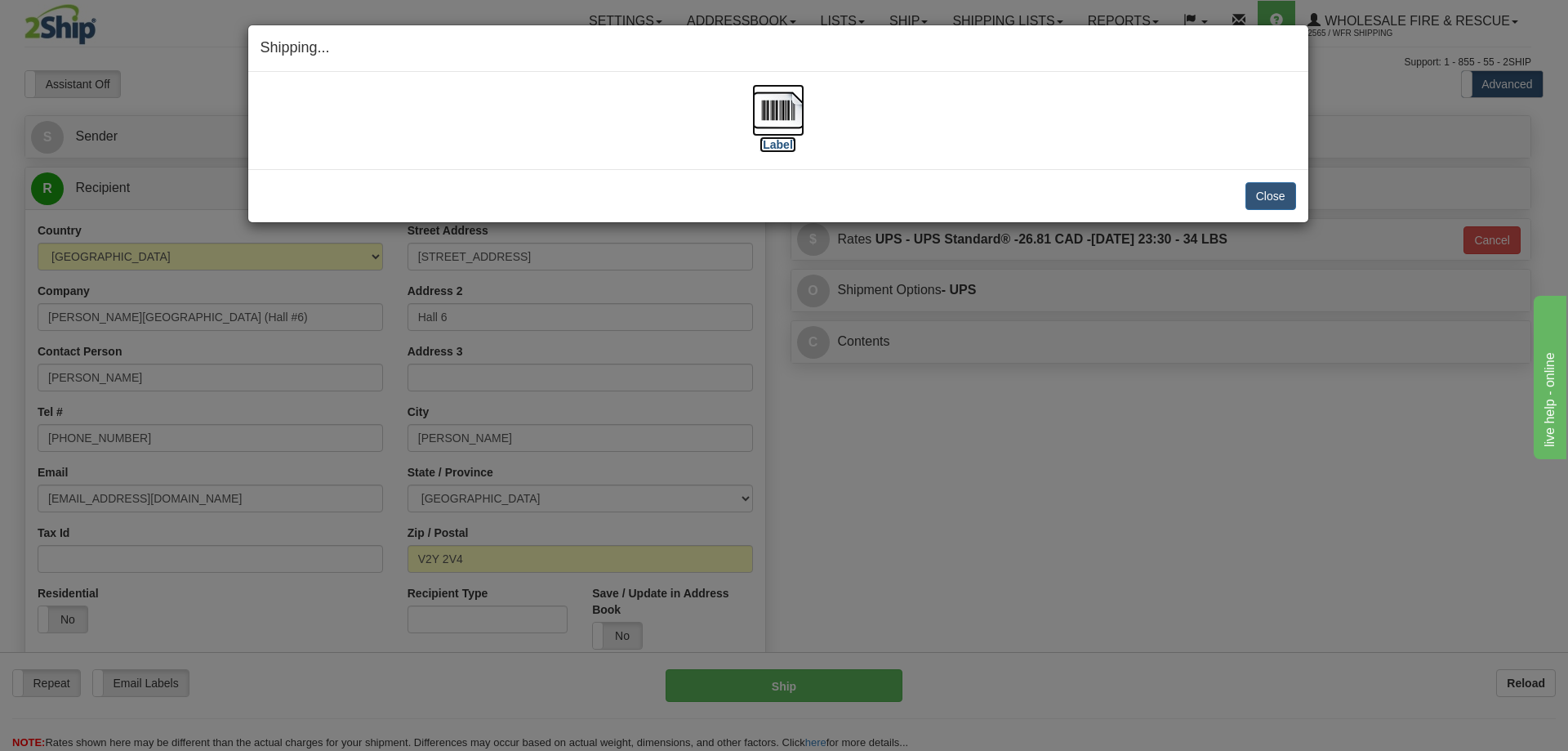
click at [784, 114] on img at bounding box center [778, 110] width 52 height 52
